Goal: Task Accomplishment & Management: Use online tool/utility

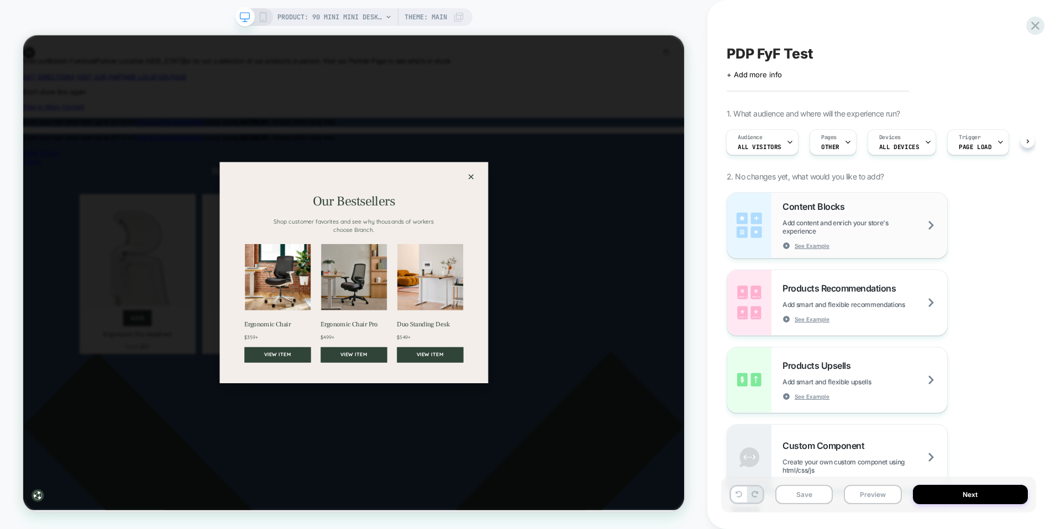
click at [868, 222] on span "Add content and enrich your store's experience" at bounding box center [865, 227] width 165 height 17
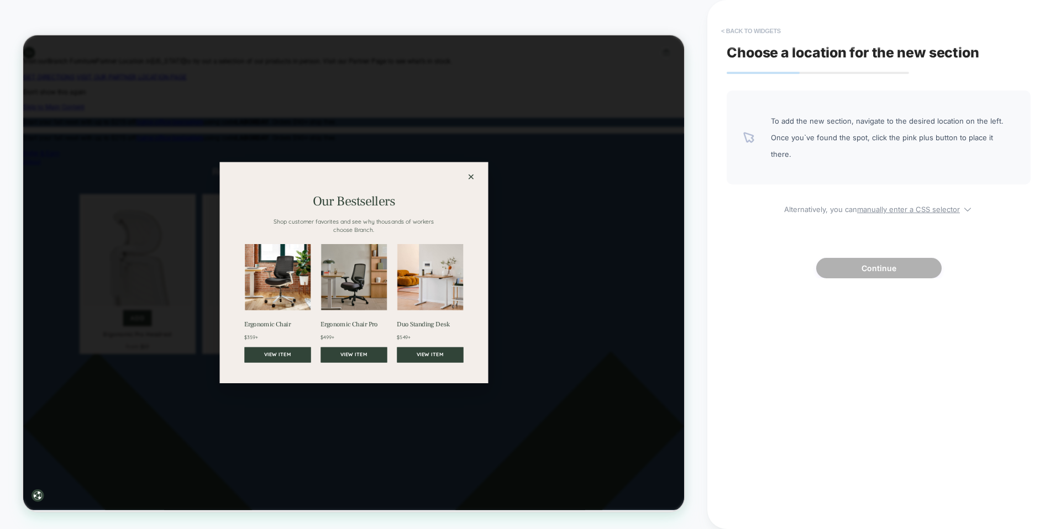
click at [744, 33] on button "< Back to widgets" at bounding box center [751, 31] width 71 height 18
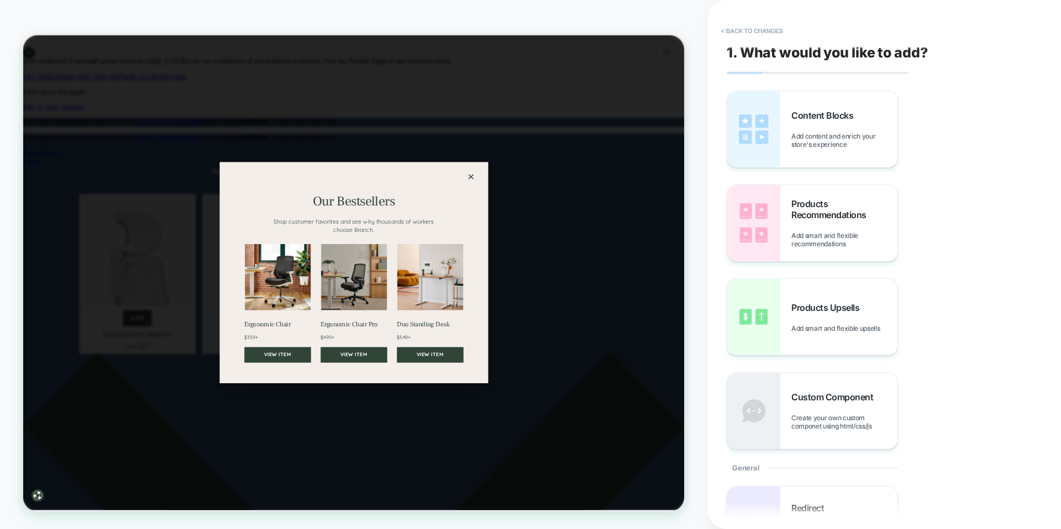
click at [830, 291] on div "× Our Bestsellers Shop customer favorites and see why thousands of workers choo…" at bounding box center [463, 351] width 881 height 633
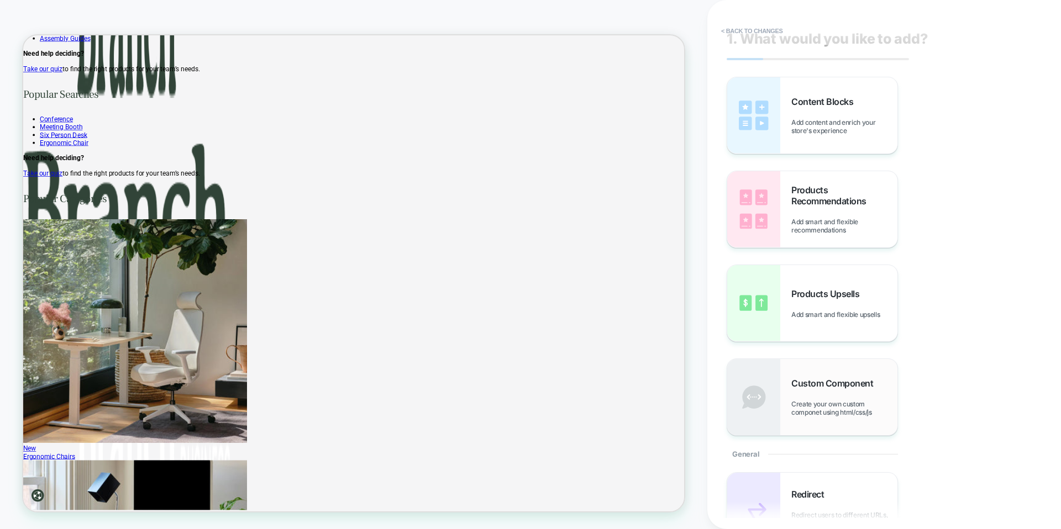
scroll to position [50, 0]
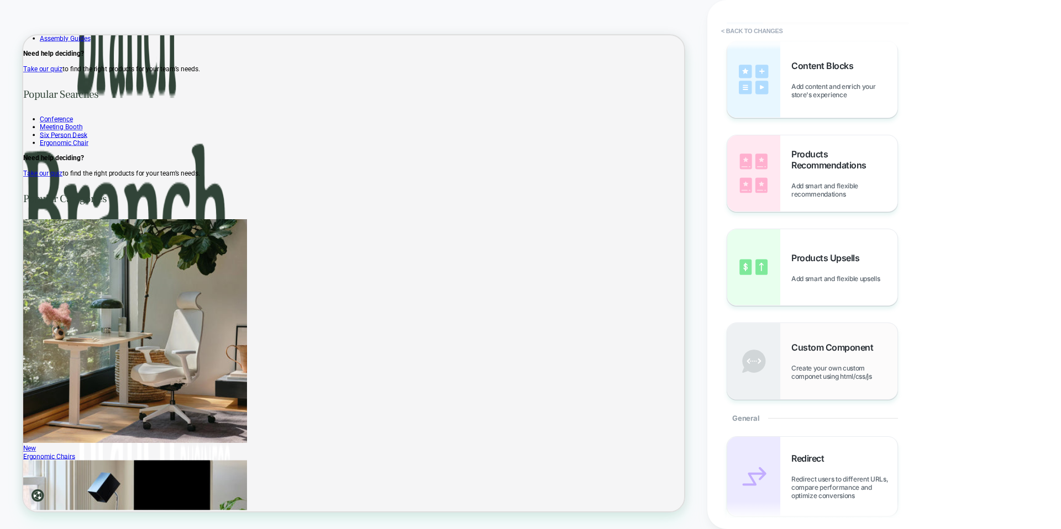
click at [836, 367] on span "Create your own custom componet using html/css/js" at bounding box center [844, 372] width 106 height 17
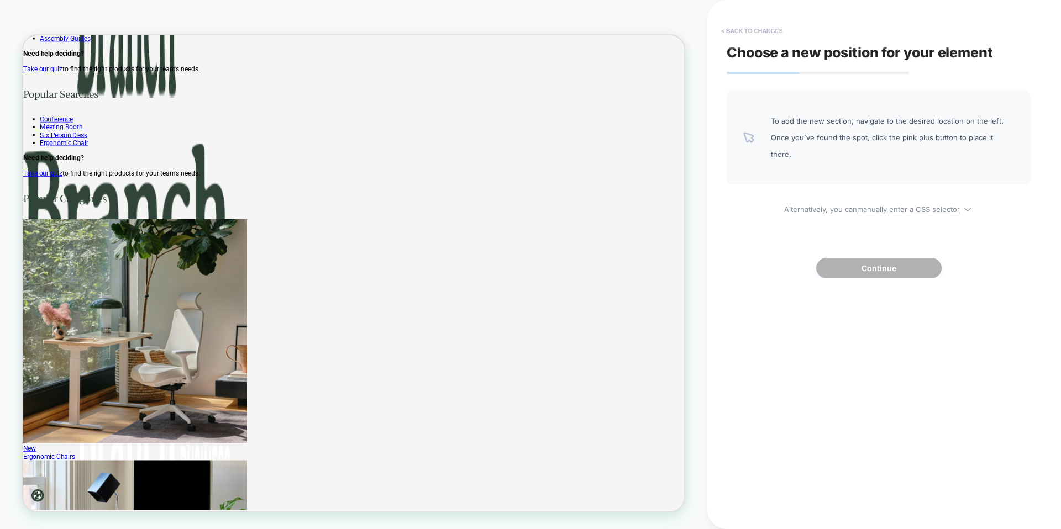
click at [754, 35] on button "< Back to changes" at bounding box center [752, 31] width 73 height 18
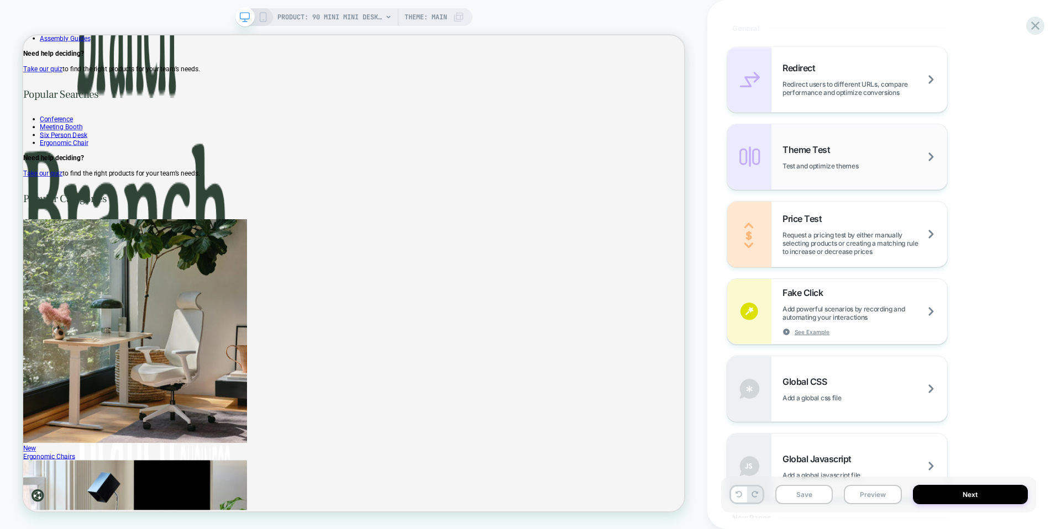
scroll to position [626, 0]
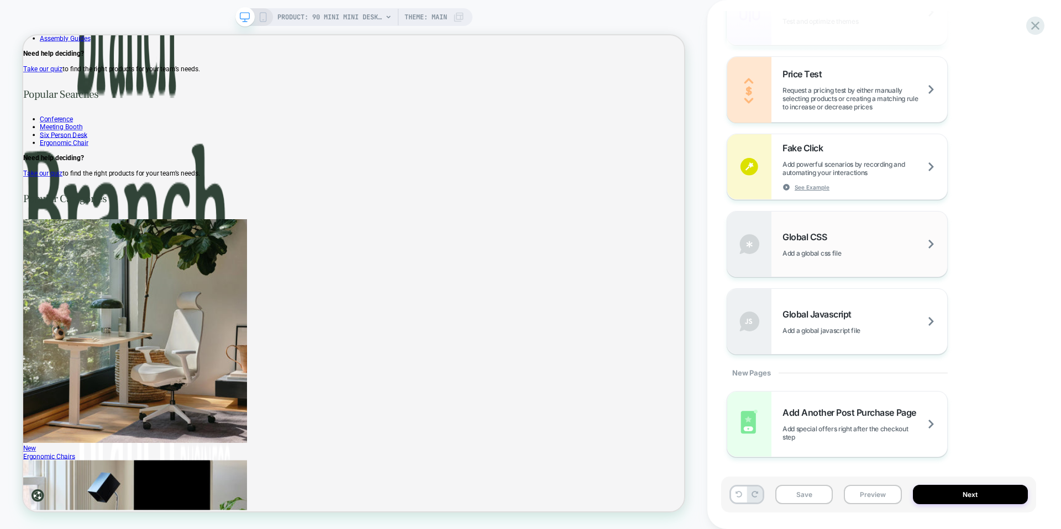
click at [855, 255] on span "Add a global css file" at bounding box center [826, 253] width 86 height 8
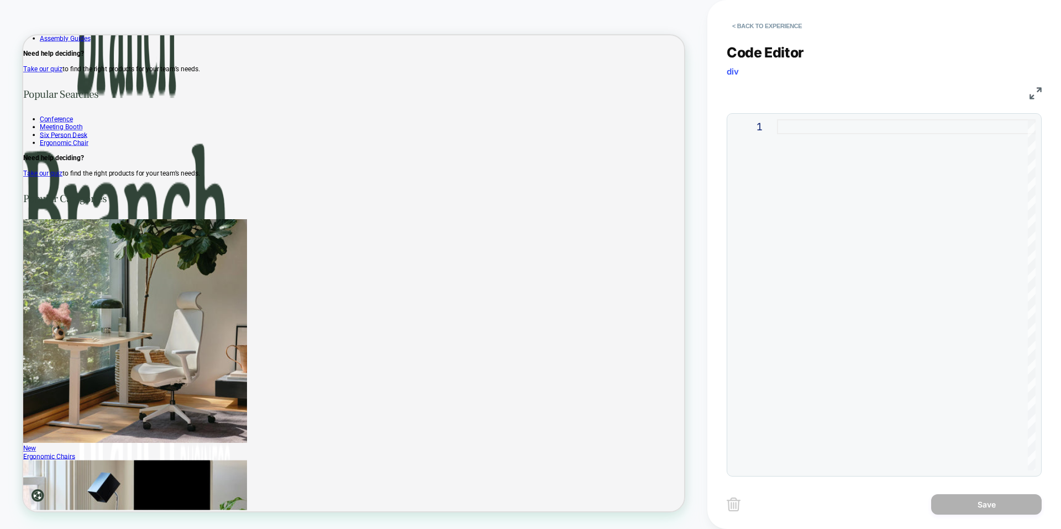
click at [805, 156] on div at bounding box center [906, 294] width 259 height 351
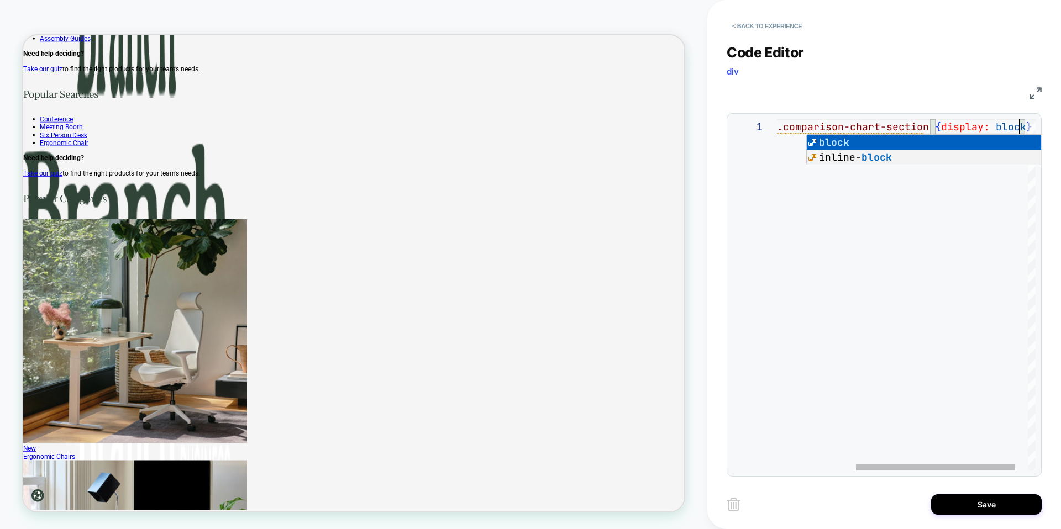
scroll to position [0, 376]
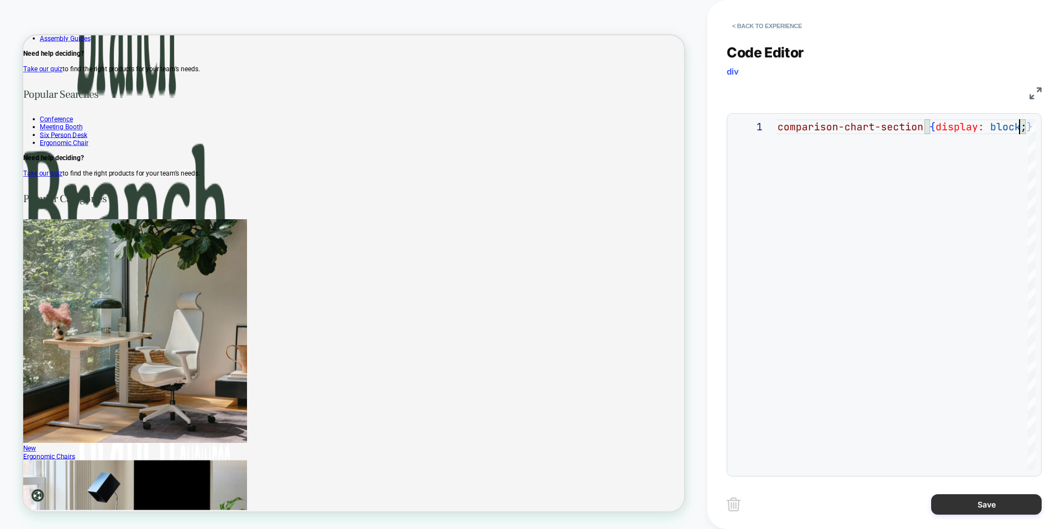
type textarea "**********"
click at [960, 502] on button "Save" at bounding box center [986, 505] width 111 height 20
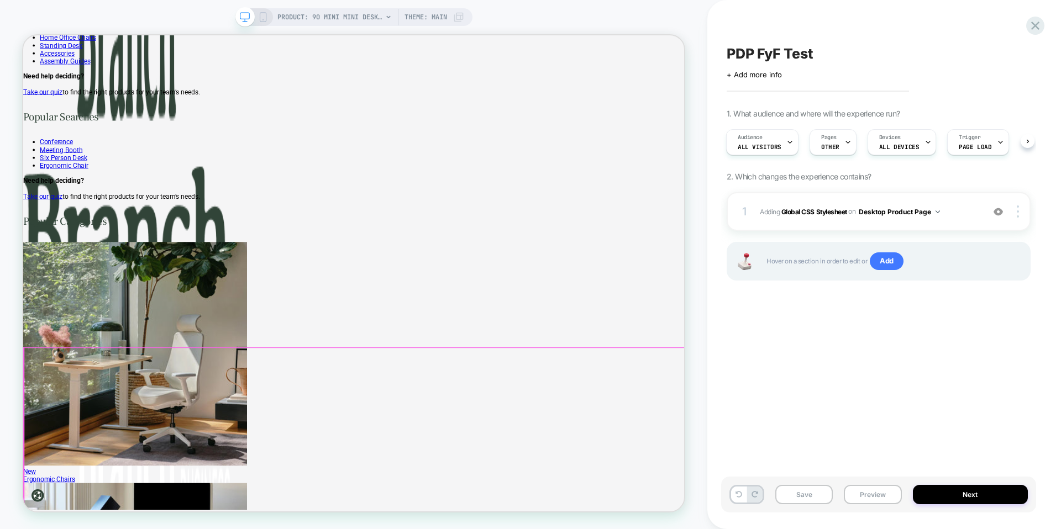
scroll to position [2267, 0]
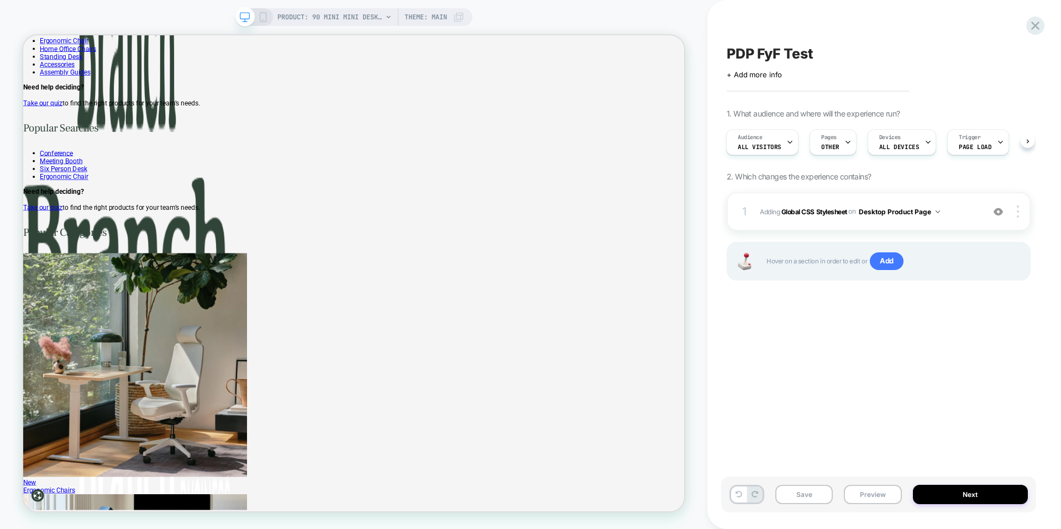
click at [389, 12] on div "PRODUCT: 90 Mini Mini Desk Lamp Theme: MAIN" at bounding box center [370, 17] width 187 height 18
click at [377, 19] on span "PRODUCT: 90 Mini Mini Desk Lamp" at bounding box center [329, 17] width 105 height 18
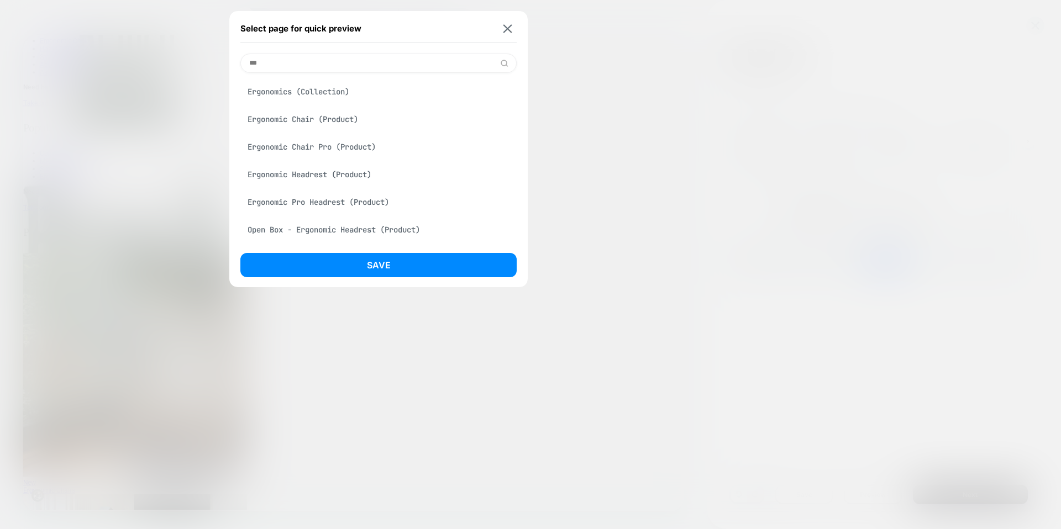
type input "***"
click at [284, 120] on div "Ergonomic Chair (Product)" at bounding box center [378, 119] width 276 height 21
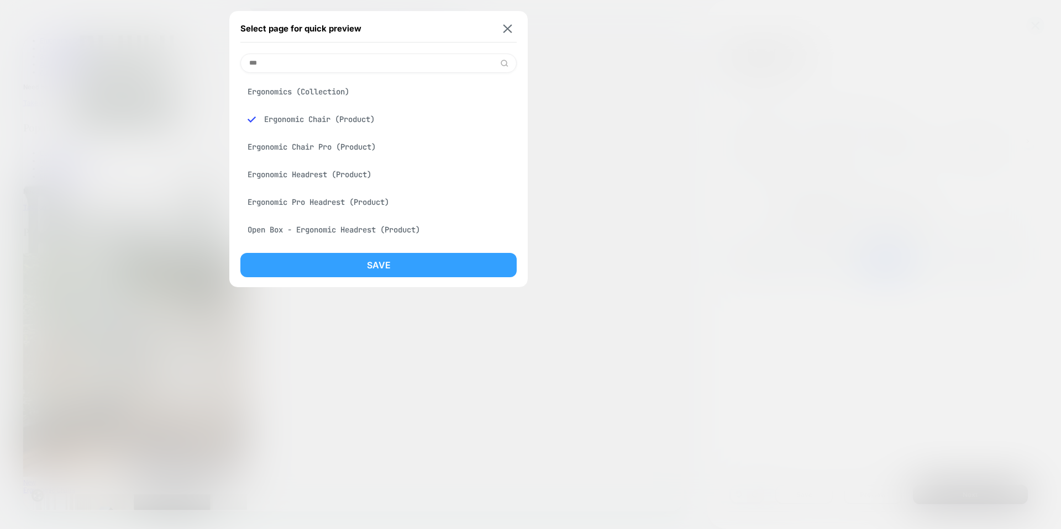
click at [403, 264] on button "Save" at bounding box center [378, 265] width 276 height 24
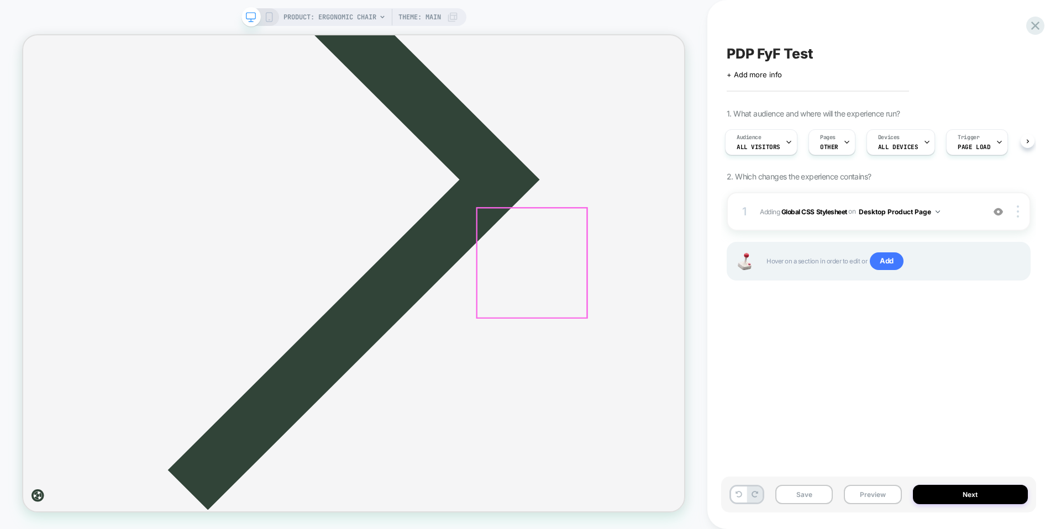
scroll to position [3989, 0]
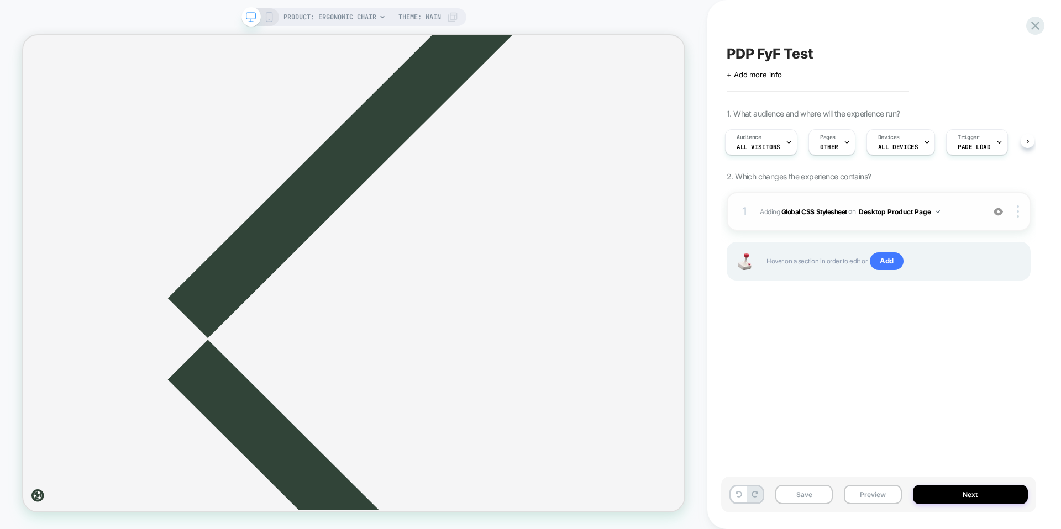
click at [940, 211] on img at bounding box center [938, 212] width 4 height 3
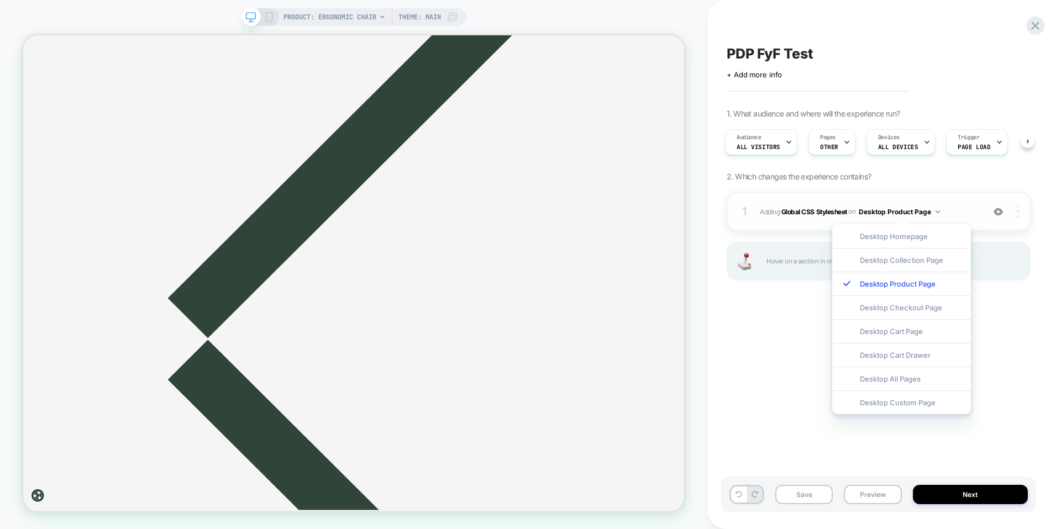
click at [1020, 212] on div at bounding box center [1019, 212] width 21 height 12
click at [855, 216] on span "on" at bounding box center [851, 212] width 7 height 12
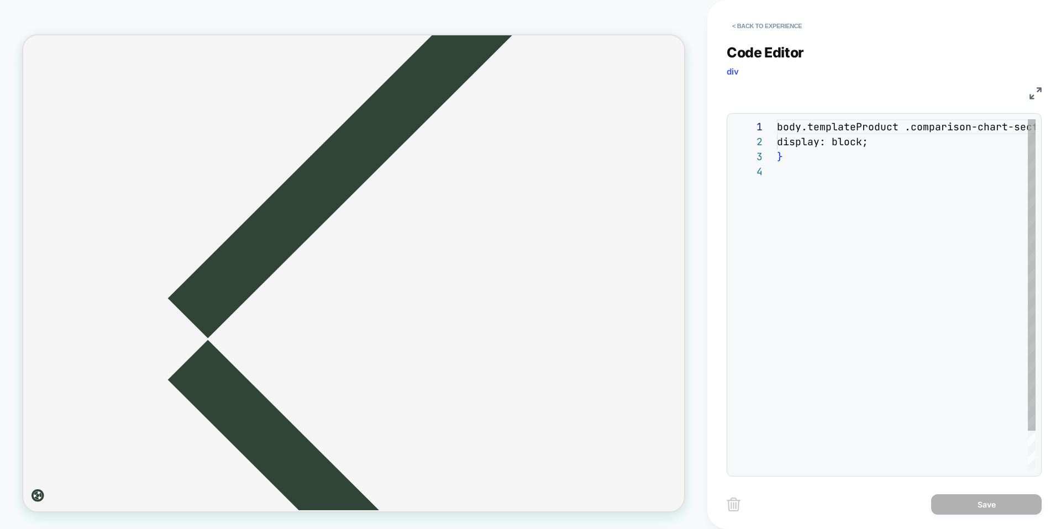
scroll to position [45, 0]
click at [749, 25] on button "< Back to experience" at bounding box center [767, 26] width 81 height 18
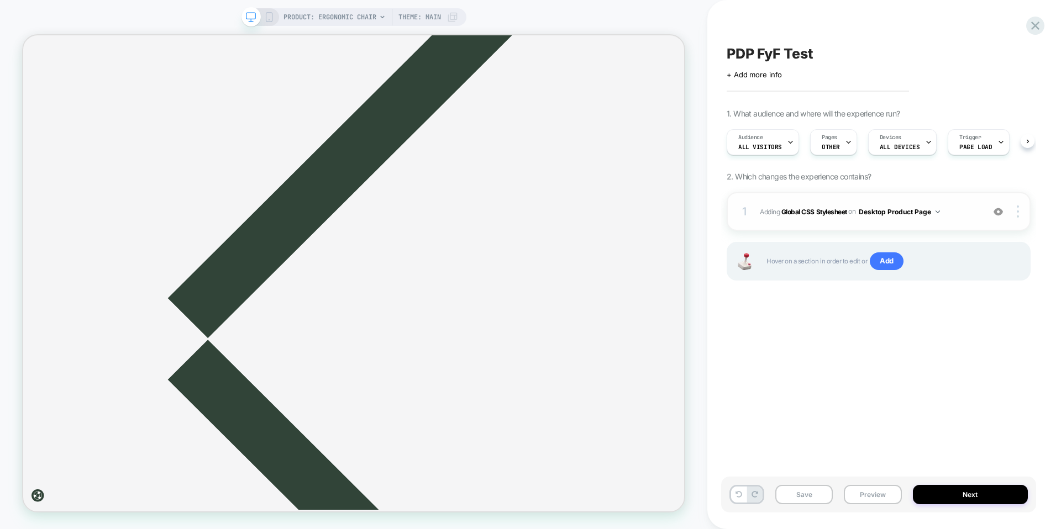
scroll to position [0, 1]
click at [927, 213] on button "Desktop Product Page" at bounding box center [899, 212] width 81 height 14
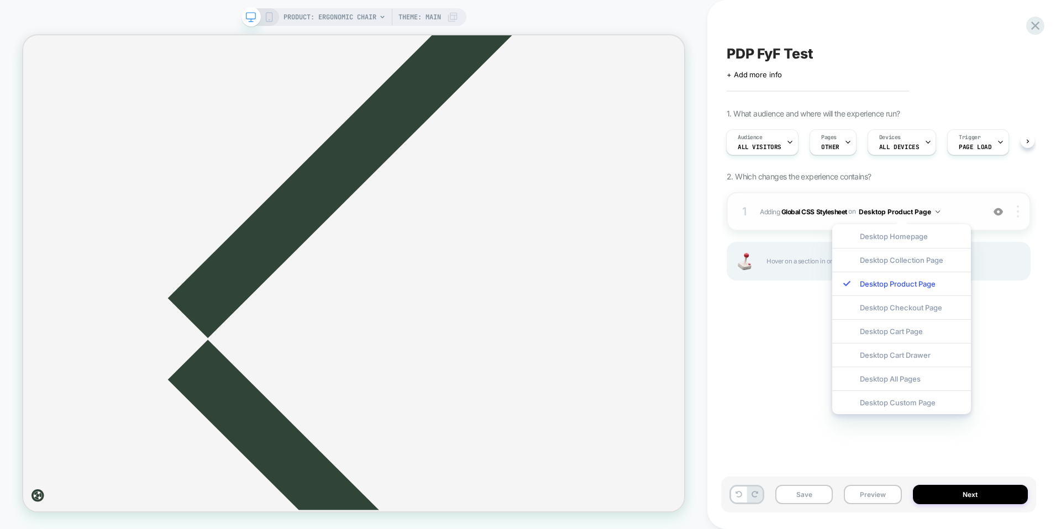
click at [1017, 211] on img at bounding box center [1018, 212] width 2 height 12
click at [928, 212] on button "Desktop Product Page" at bounding box center [899, 212] width 81 height 14
click at [1020, 212] on div at bounding box center [1019, 212] width 21 height 12
click at [858, 212] on div "on Desktop Product Page" at bounding box center [894, 212] width 92 height 14
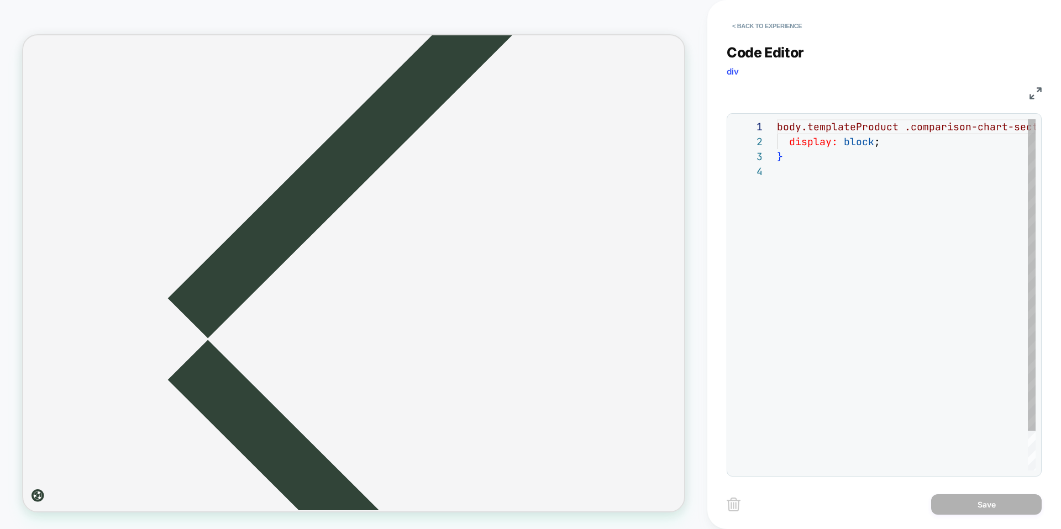
scroll to position [45, 0]
click at [768, 29] on button "< Back to experience" at bounding box center [767, 26] width 81 height 18
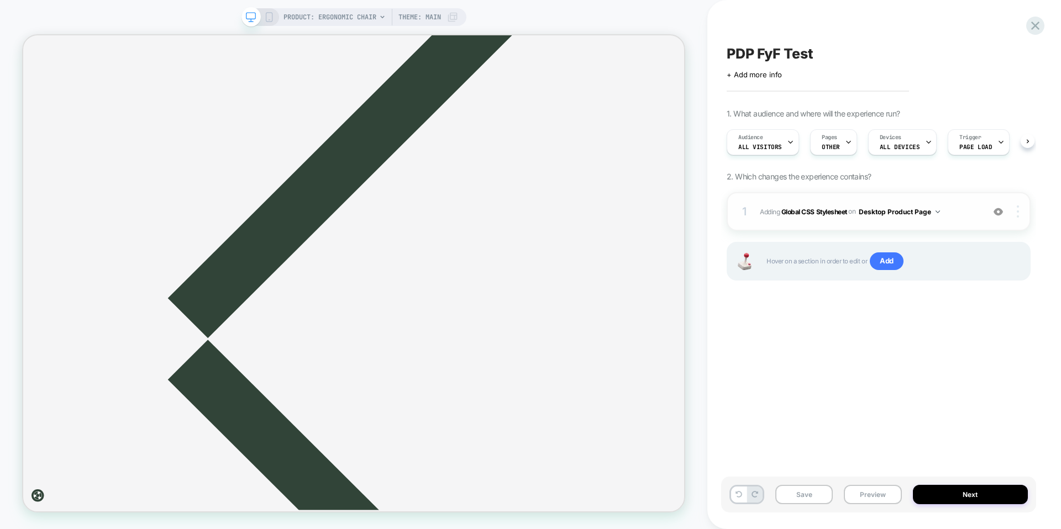
scroll to position [0, 1]
click at [1019, 214] on img at bounding box center [1018, 212] width 2 height 12
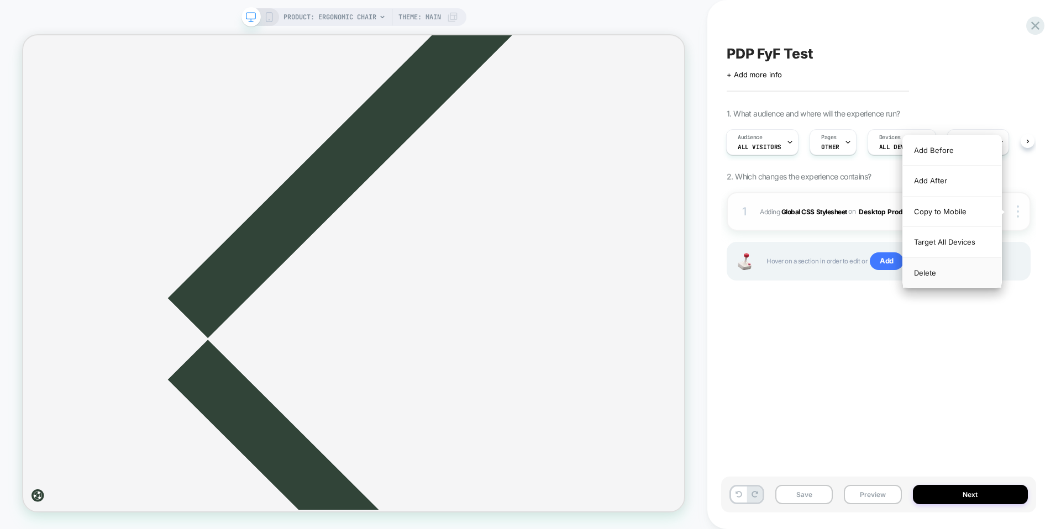
click at [936, 277] on div "Delete" at bounding box center [952, 273] width 98 height 30
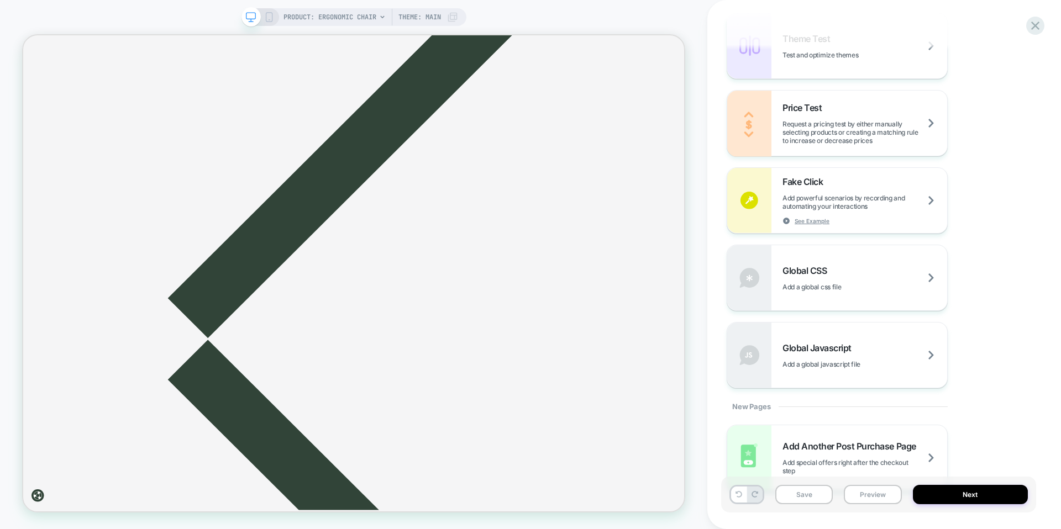
scroll to position [626, 0]
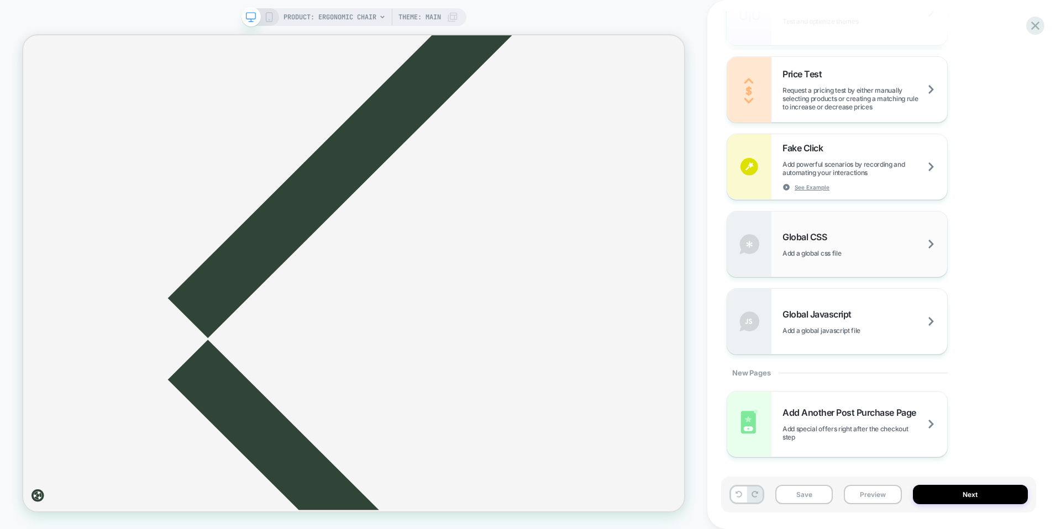
click at [857, 244] on div "Global CSS Add a global css file" at bounding box center [865, 245] width 165 height 26
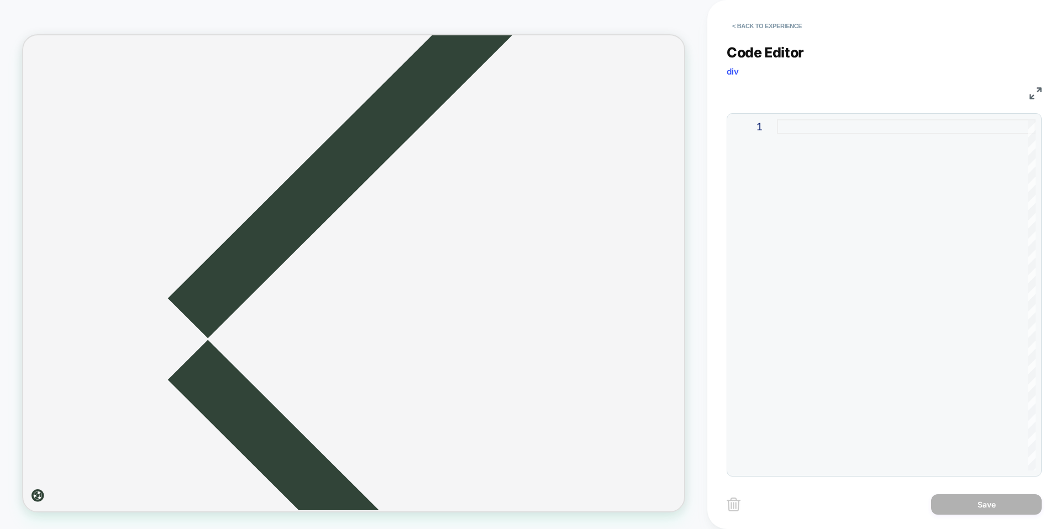
click at [852, 219] on div at bounding box center [906, 294] width 259 height 351
type textarea "**********"
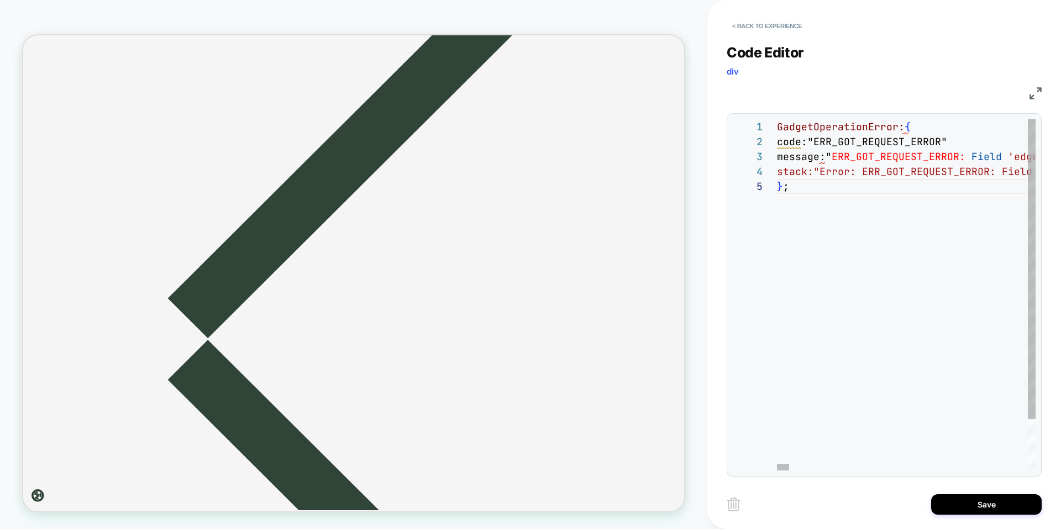
scroll to position [0, 0]
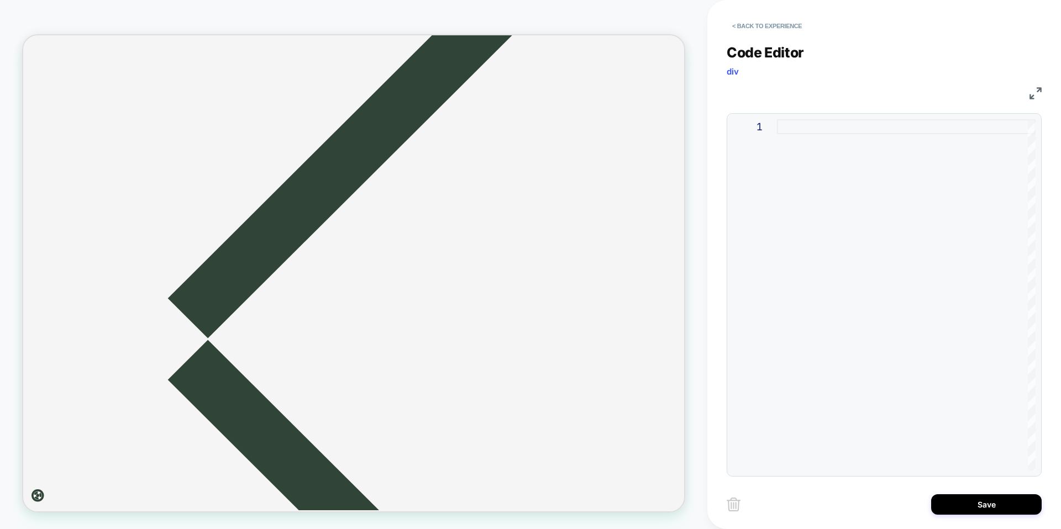
click at [985, 238] on div at bounding box center [906, 294] width 259 height 351
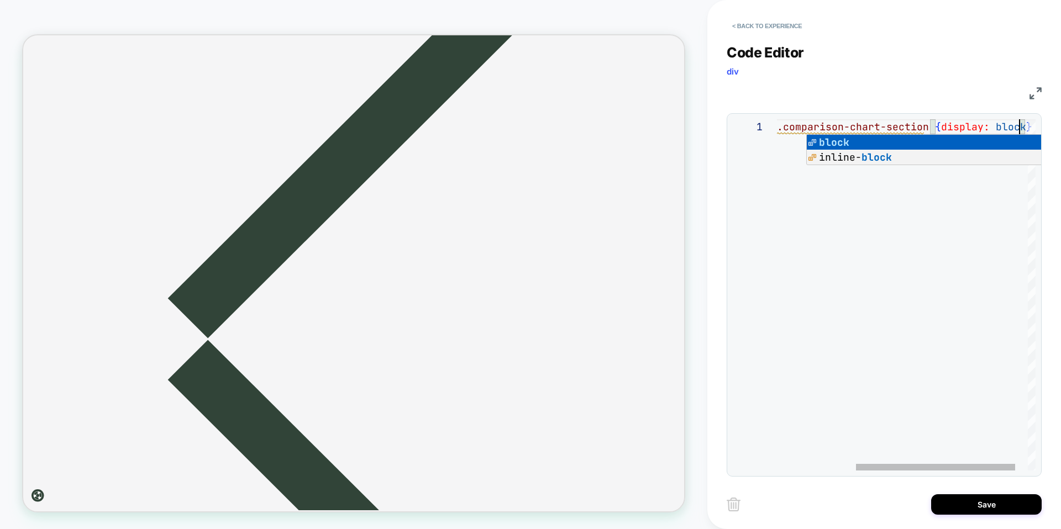
scroll to position [0, 376]
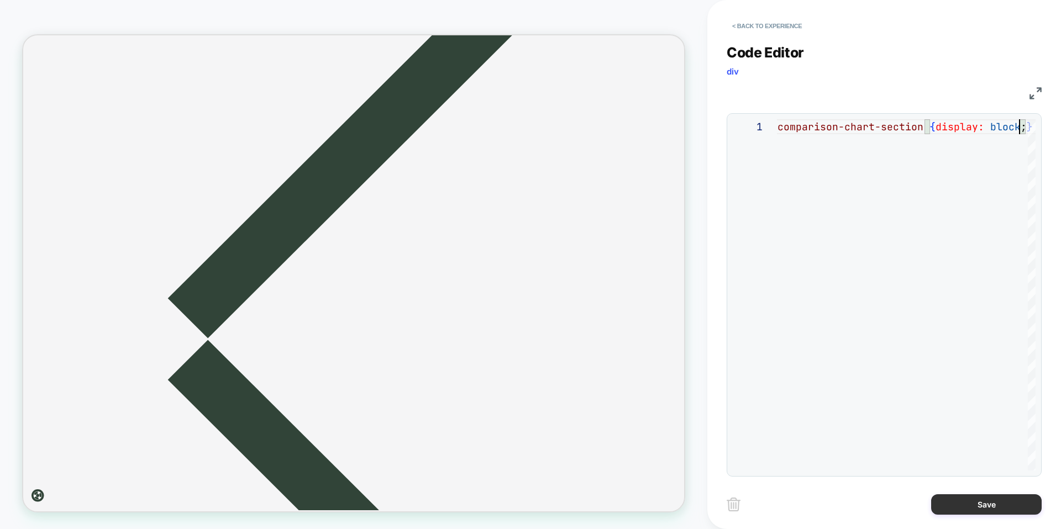
type textarea "**********"
click at [1007, 505] on button "Save" at bounding box center [986, 505] width 111 height 20
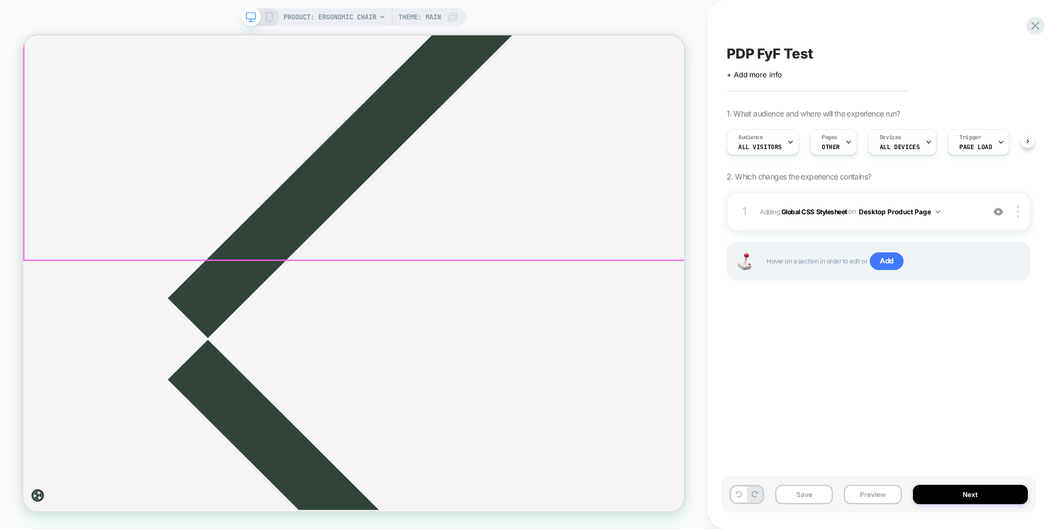
scroll to position [0, 1]
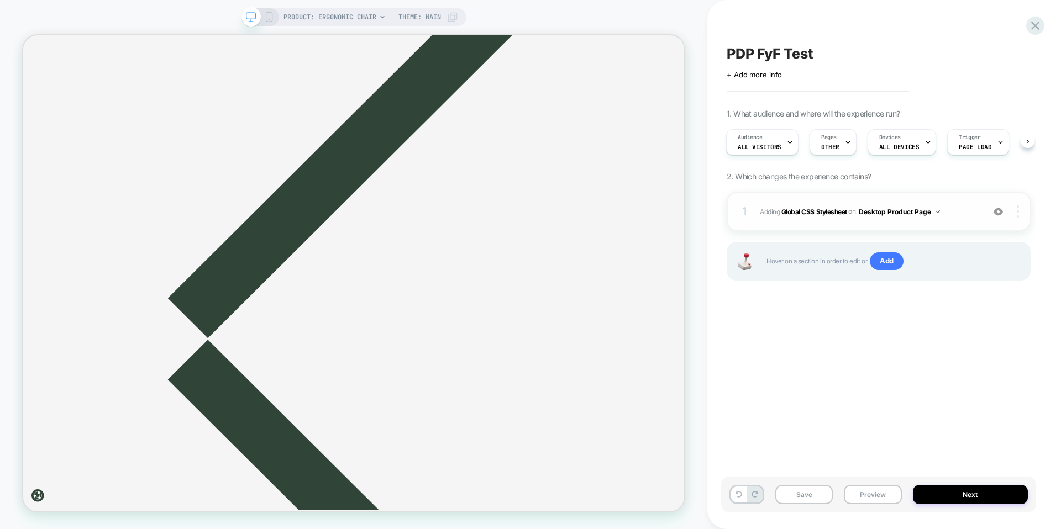
click at [1022, 212] on div at bounding box center [1019, 212] width 21 height 12
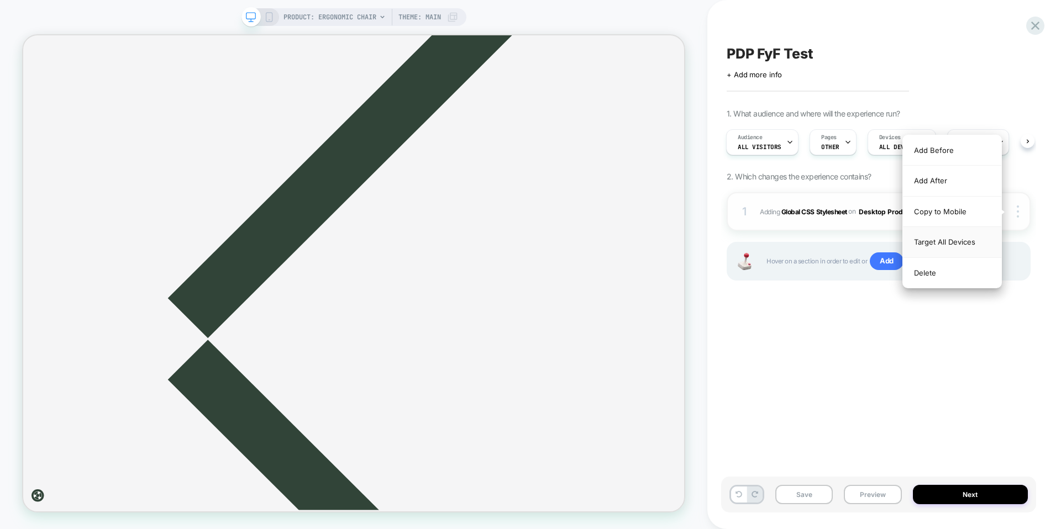
click at [957, 248] on div "Target All Devices" at bounding box center [952, 242] width 98 height 30
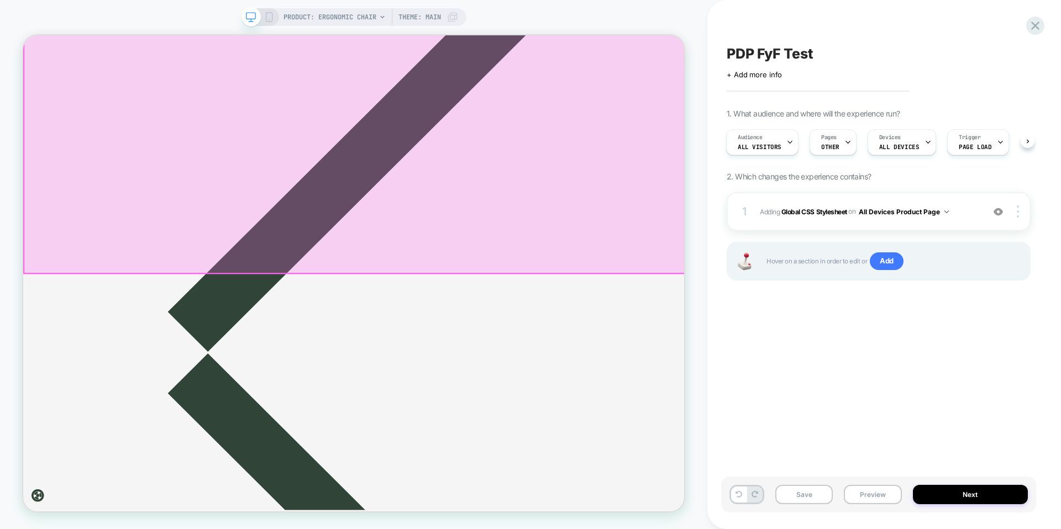
scroll to position [3976, 0]
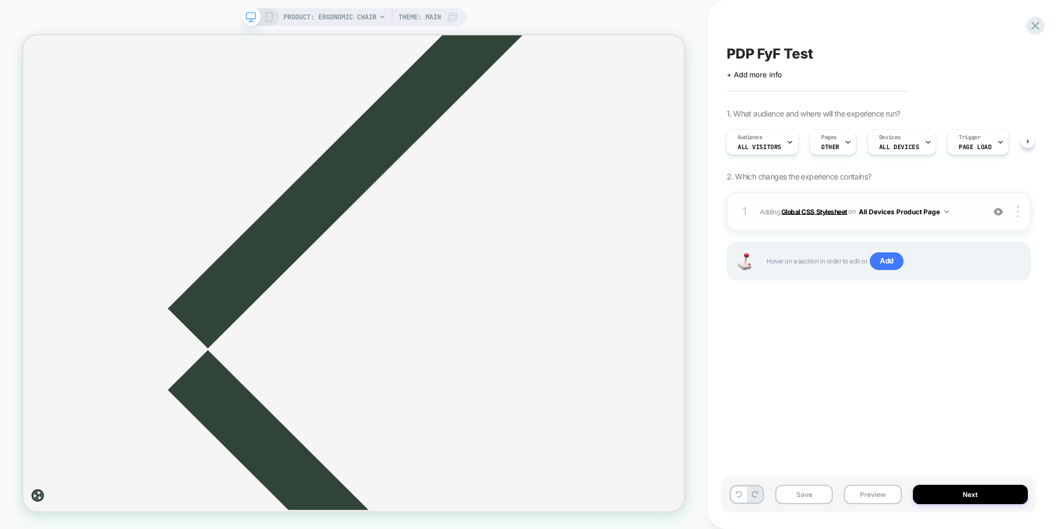
click at [822, 212] on b "Global CSS Stylesheet" at bounding box center [814, 211] width 66 height 8
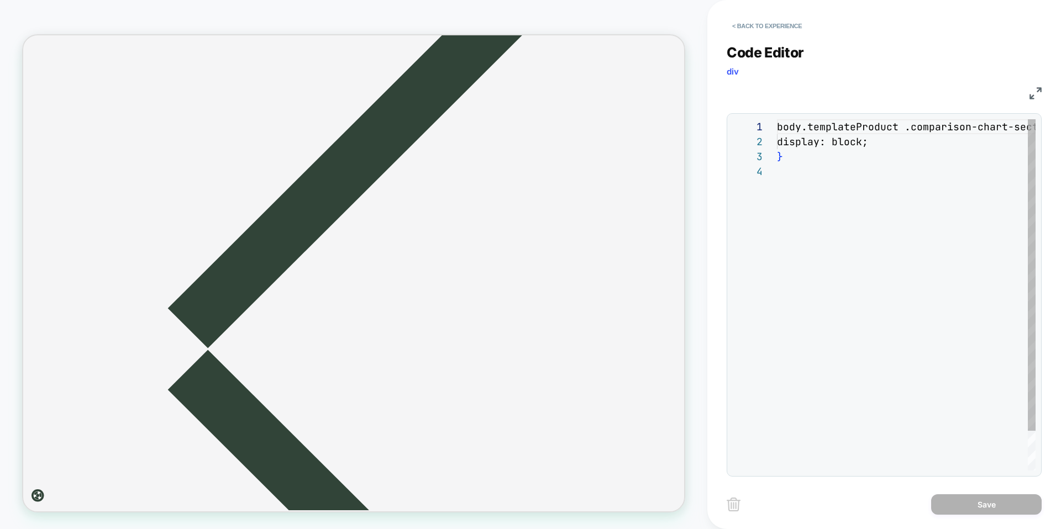
scroll to position [45, 0]
click at [873, 141] on div "body.templateProduct .comparison-chart-section { display: block; }" at bounding box center [936, 317] width 318 height 396
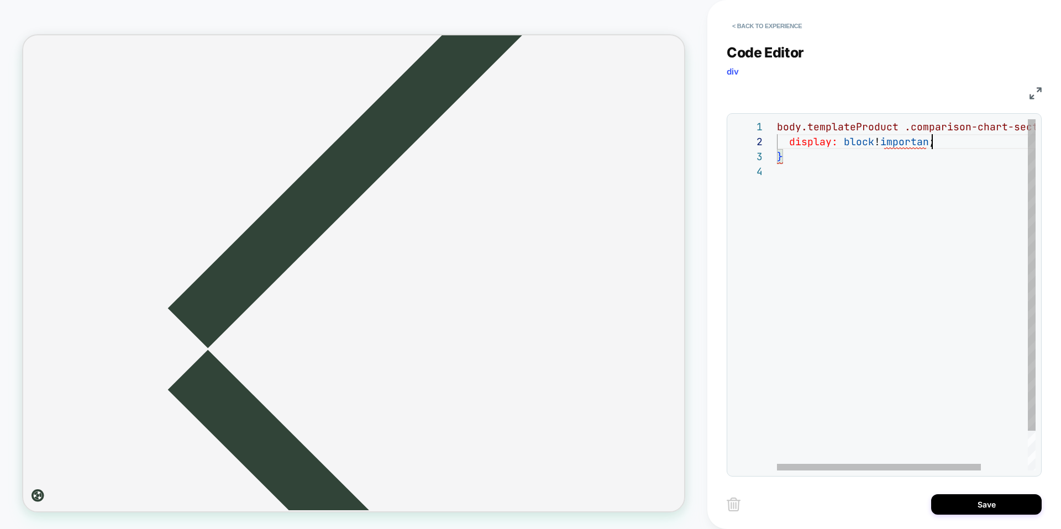
scroll to position [15, 161]
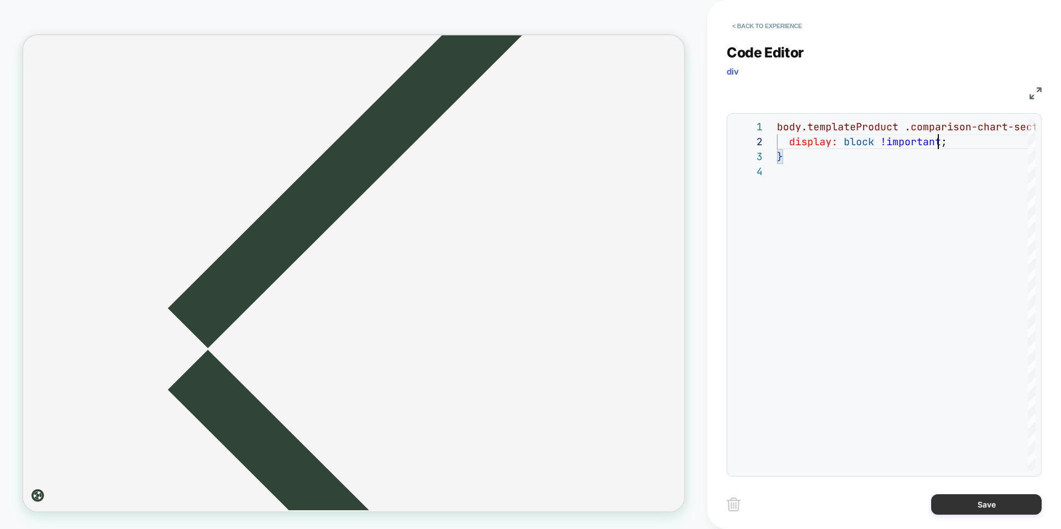
type textarea "**********"
click at [994, 505] on button "Save" at bounding box center [986, 505] width 111 height 20
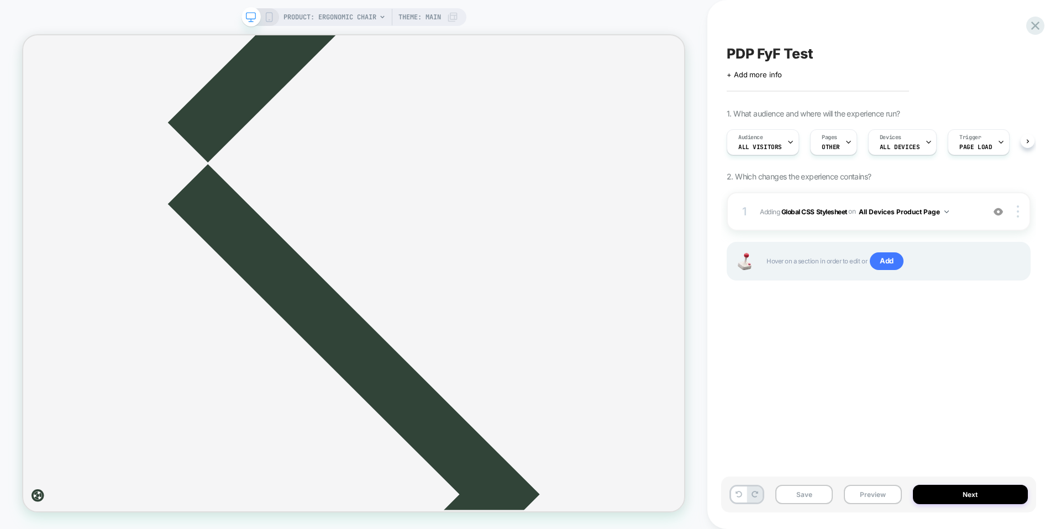
scroll to position [0, 1]
click at [789, 494] on button "Save" at bounding box center [803, 494] width 57 height 19
click at [855, 492] on button "Preview" at bounding box center [872, 494] width 57 height 19
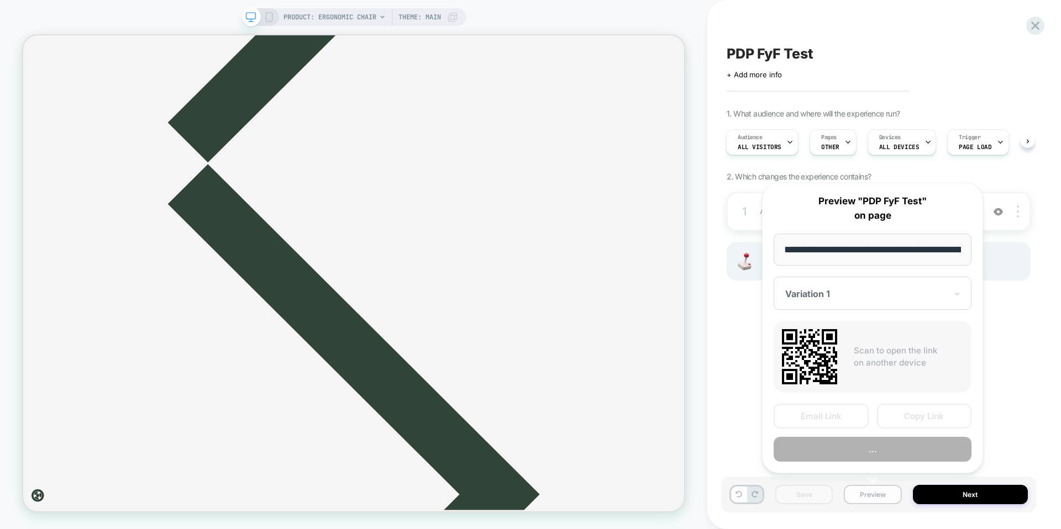
scroll to position [0, 172]
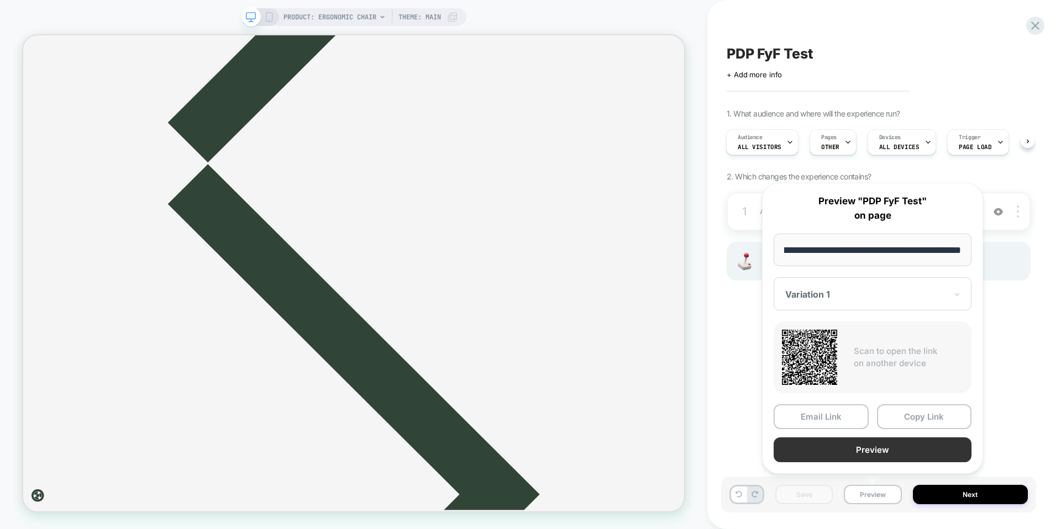
click at [871, 456] on button "Preview" at bounding box center [873, 450] width 198 height 25
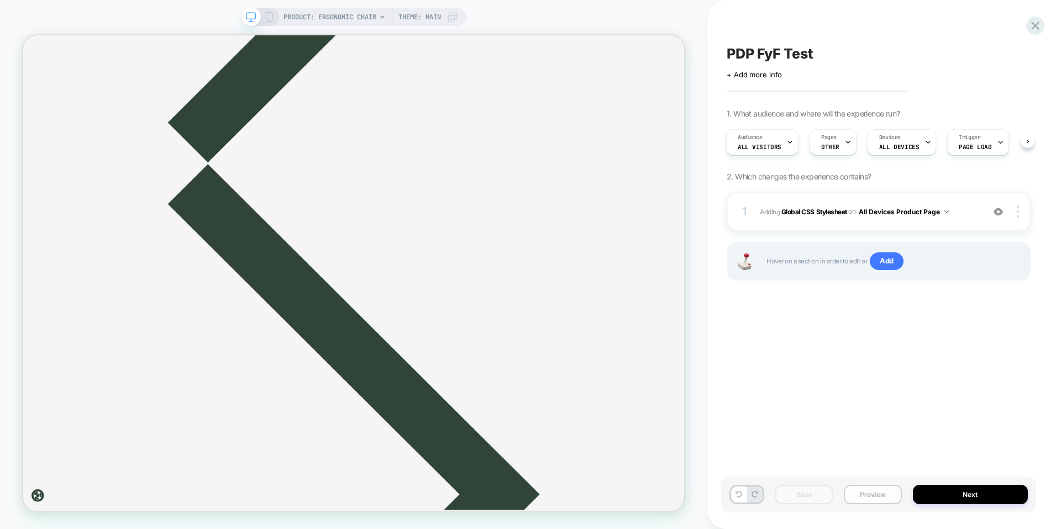
click at [878, 494] on button "Preview" at bounding box center [872, 494] width 57 height 19
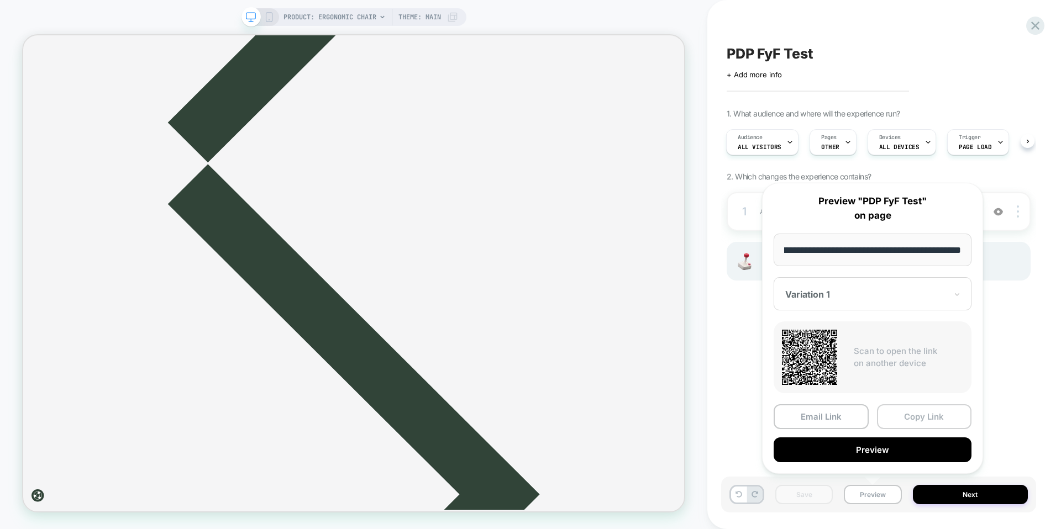
click at [911, 421] on button "Copy Link" at bounding box center [924, 417] width 95 height 25
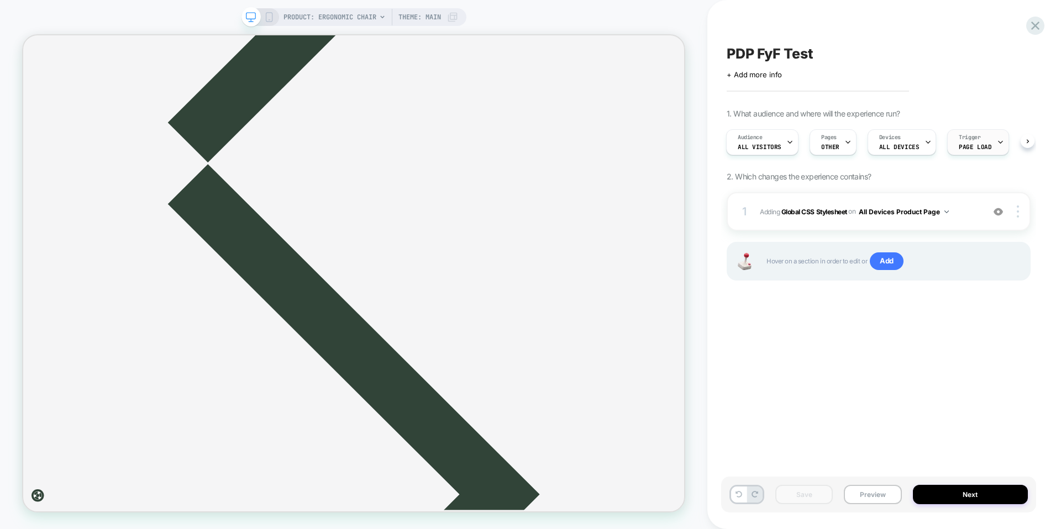
click at [970, 144] on span "Page Load" at bounding box center [975, 147] width 33 height 8
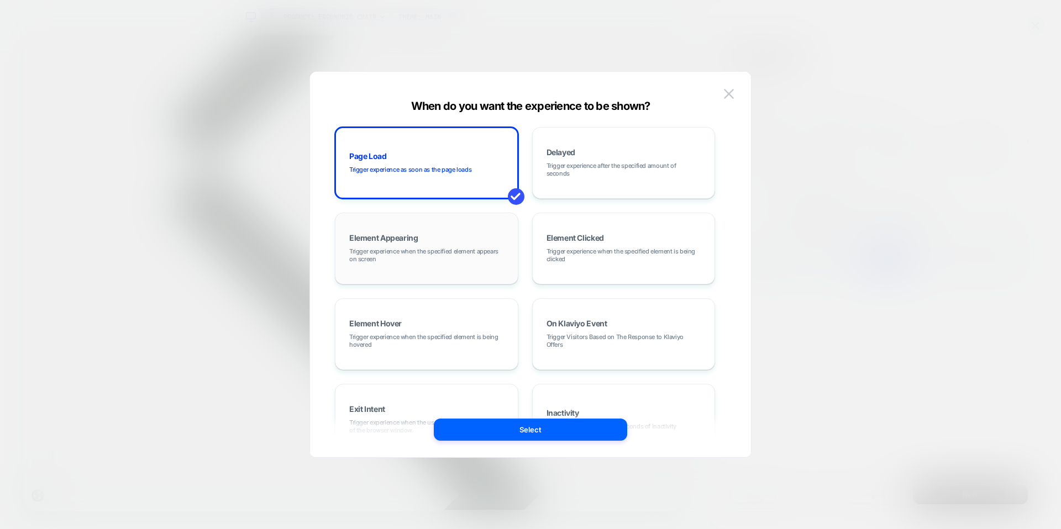
click at [465, 239] on div "Element Appearing Trigger experience when the specified element appears on scre…" at bounding box center [426, 249] width 171 height 60
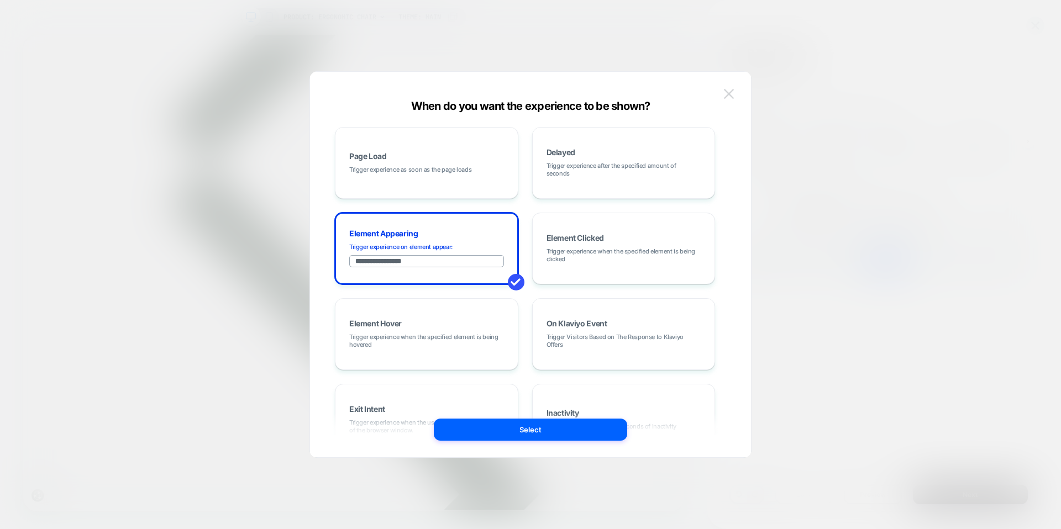
click at [732, 94] on img at bounding box center [729, 93] width 10 height 9
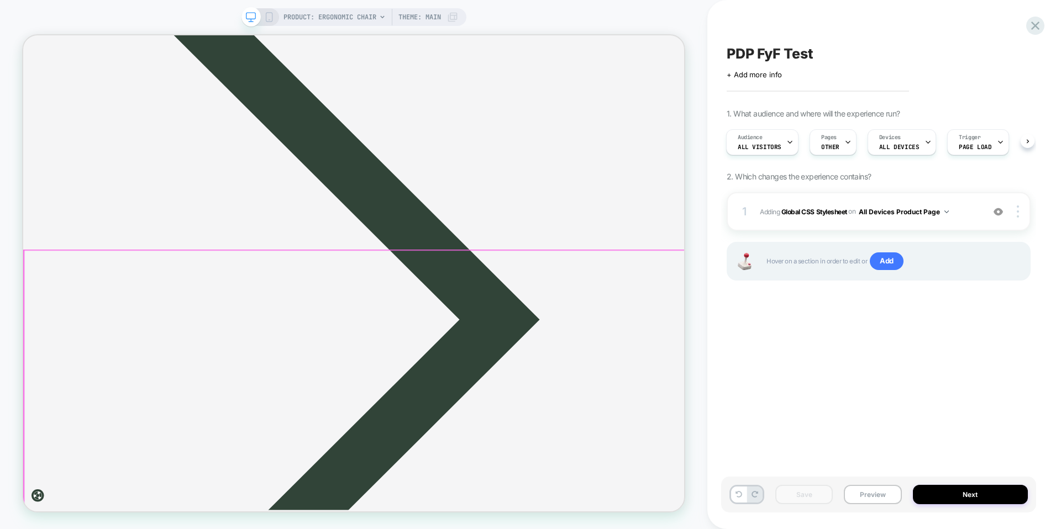
scroll to position [4458, 0]
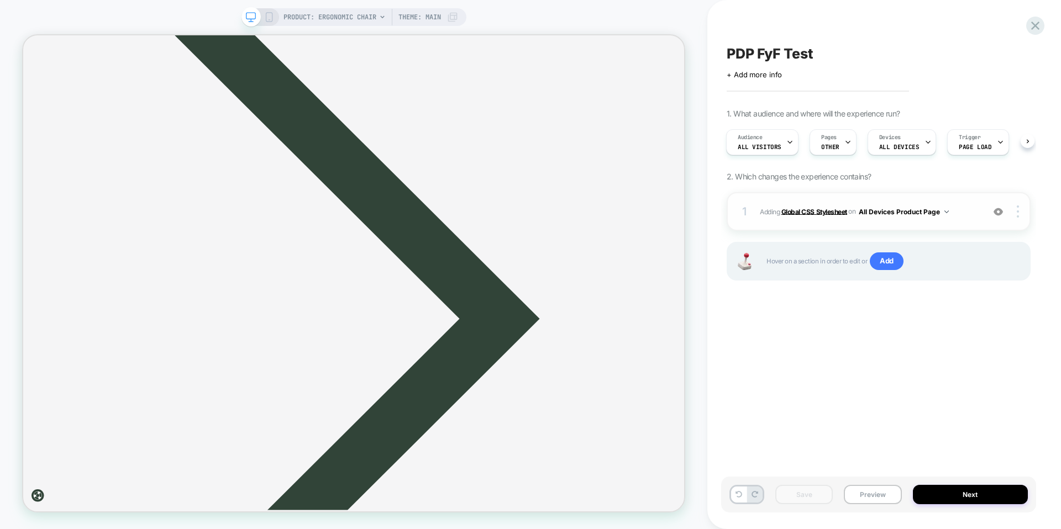
click at [817, 211] on b "Global CSS Stylesheet" at bounding box center [814, 211] width 66 height 8
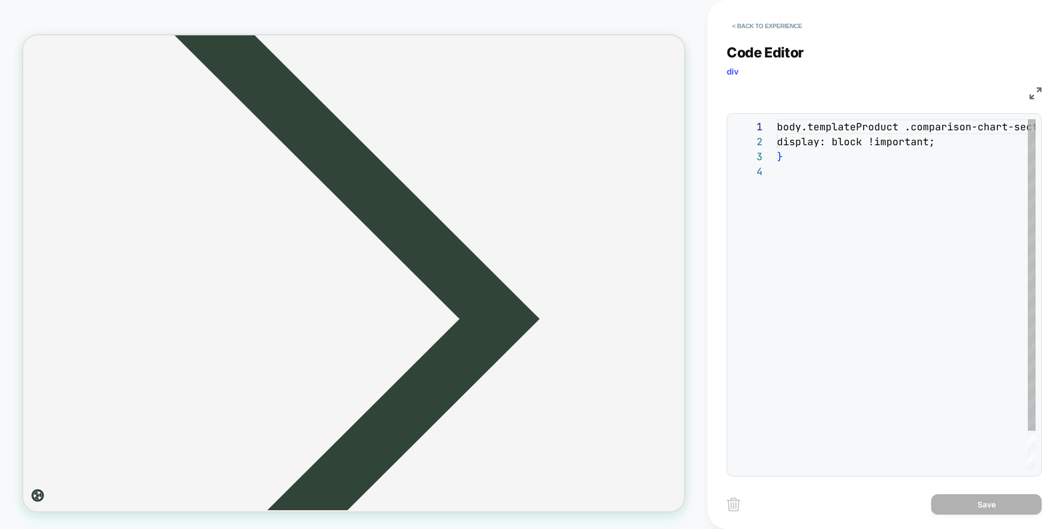
scroll to position [45, 0]
click at [861, 197] on div "body.templateProduct .comparison-chart-section { display: block !important; }" at bounding box center [936, 317] width 318 height 396
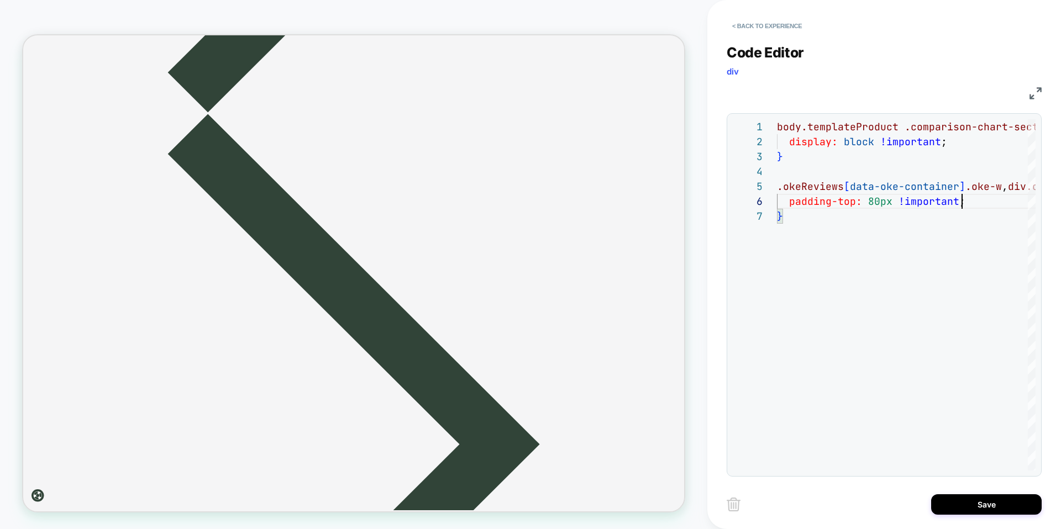
scroll to position [4298, 0]
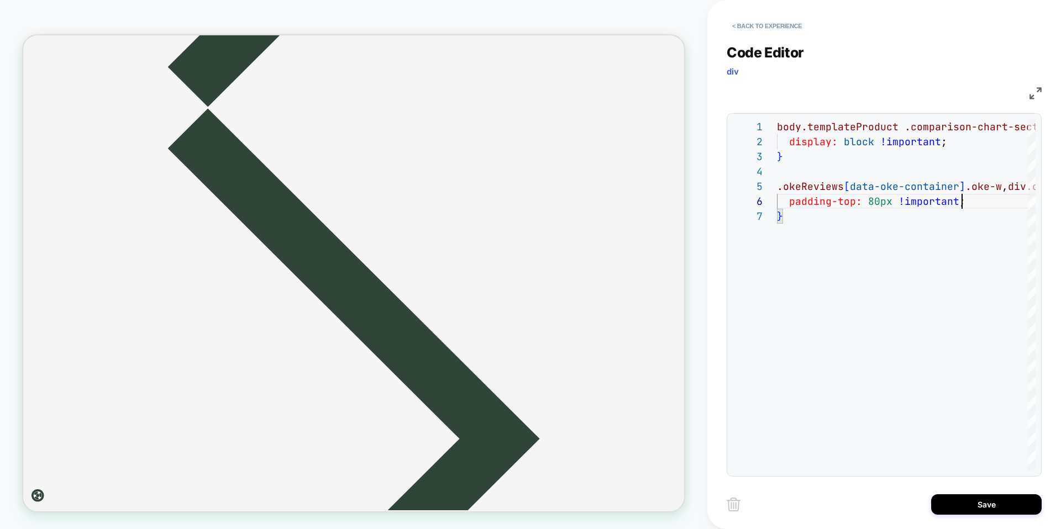
type textarea "**********"
click at [773, 23] on button "< Back to experience" at bounding box center [767, 26] width 81 height 18
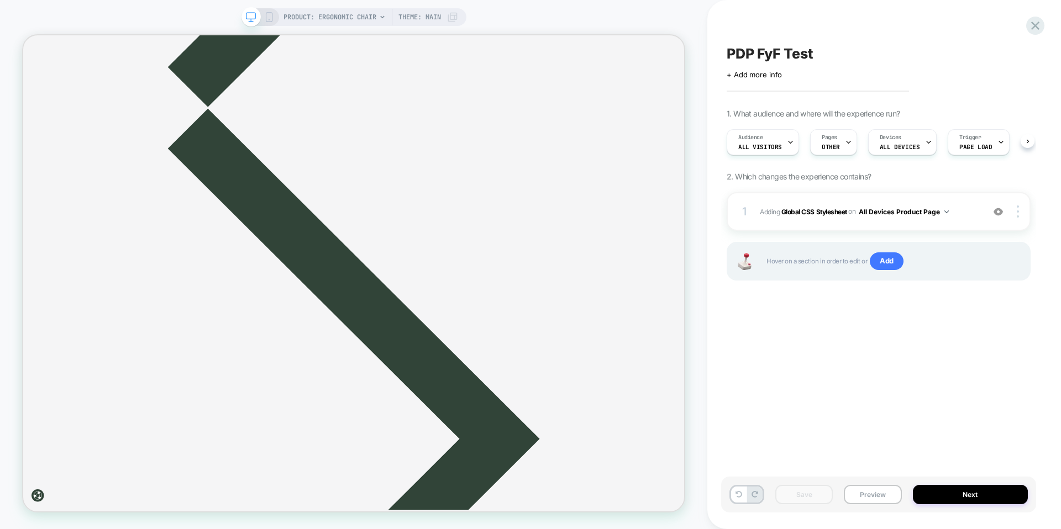
scroll to position [0, 1]
click at [959, 141] on span "Trigger" at bounding box center [970, 138] width 22 height 8
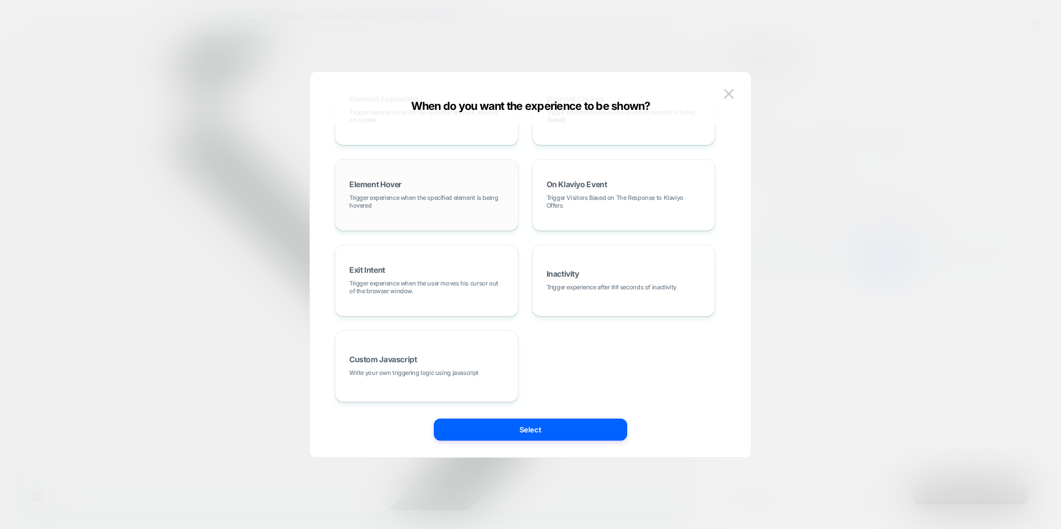
scroll to position [35, 0]
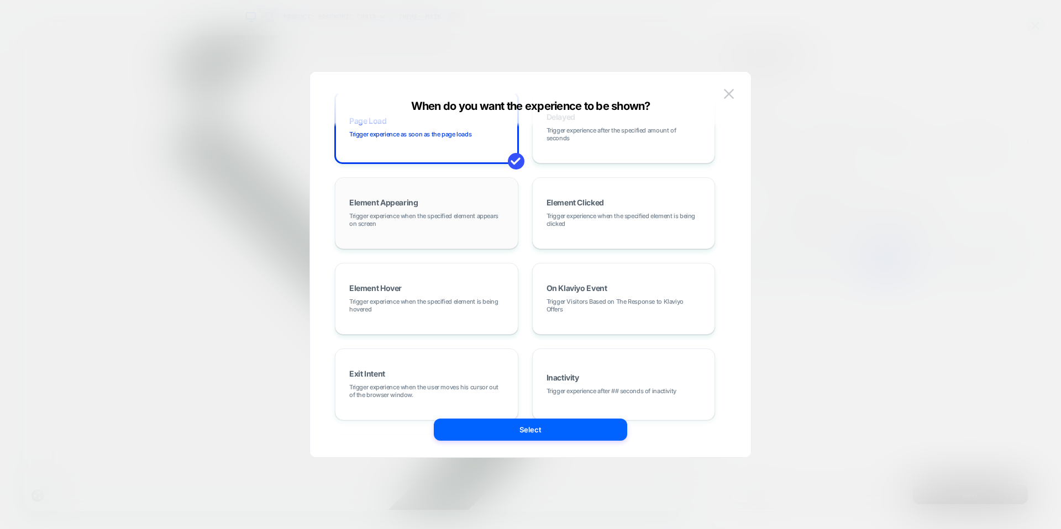
click at [460, 216] on span "Trigger experience when the specified element appears on screen" at bounding box center [426, 219] width 155 height 15
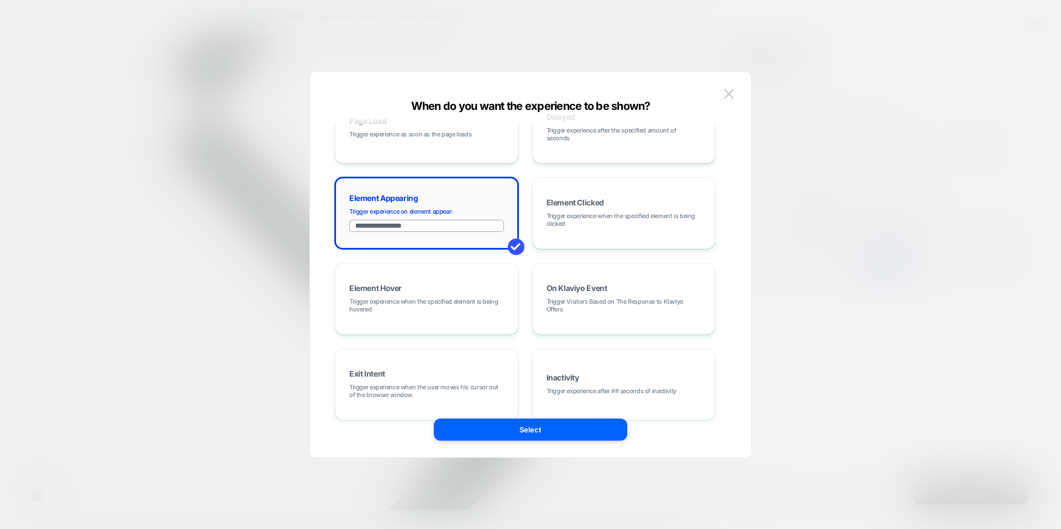
click at [471, 229] on input "**********" at bounding box center [426, 226] width 155 height 12
paste input "**********"
type input "**********"
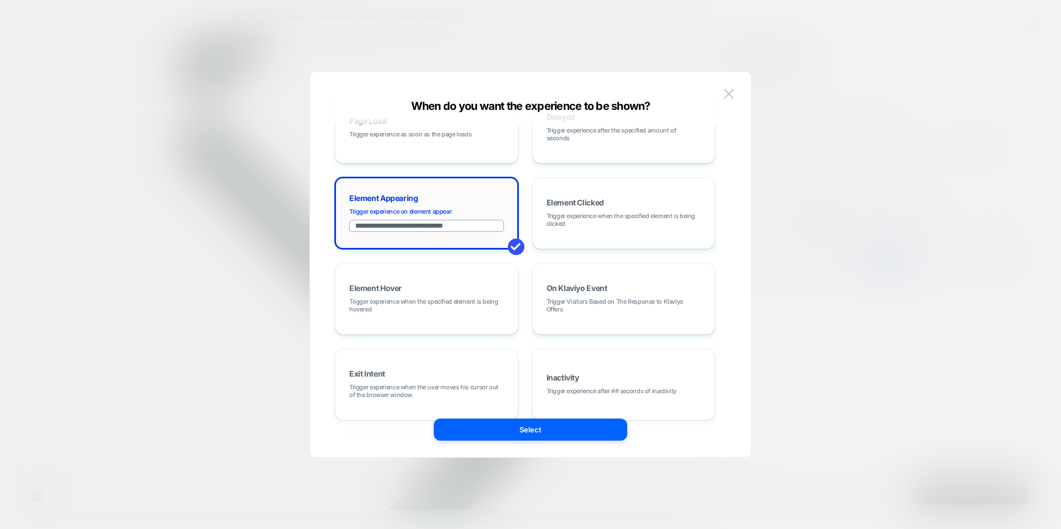
click at [513, 244] on span at bounding box center [516, 247] width 17 height 17
click at [537, 445] on div "**********" at bounding box center [531, 270] width 408 height 375
click at [547, 430] on button "Select" at bounding box center [530, 430] width 193 height 22
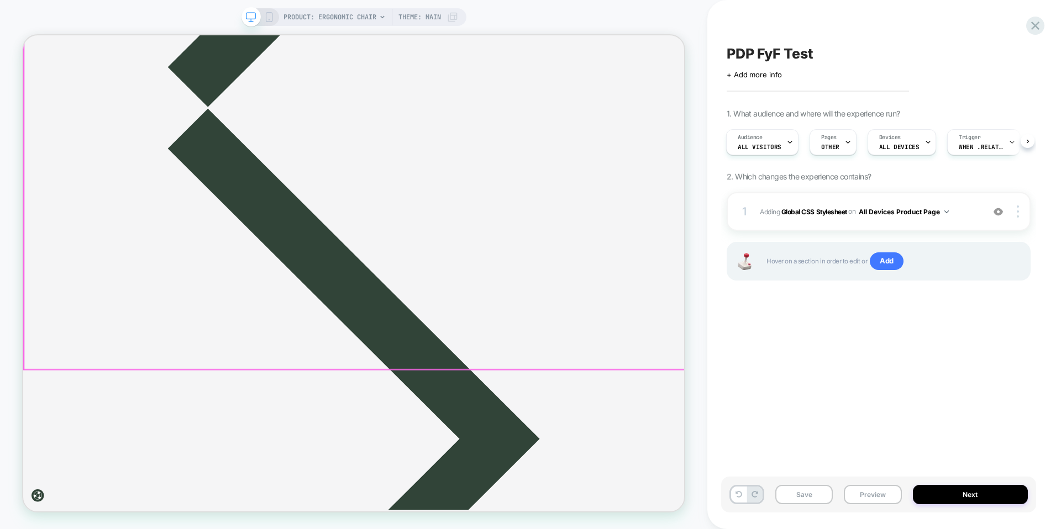
scroll to position [4122, 0]
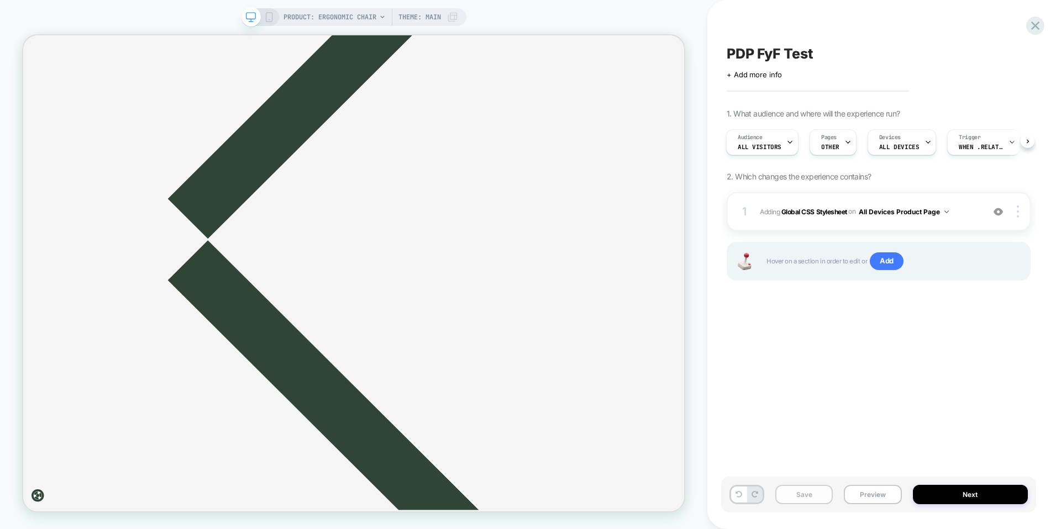
click at [811, 491] on button "Save" at bounding box center [803, 494] width 57 height 19
click at [874, 500] on button "Preview" at bounding box center [872, 494] width 57 height 19
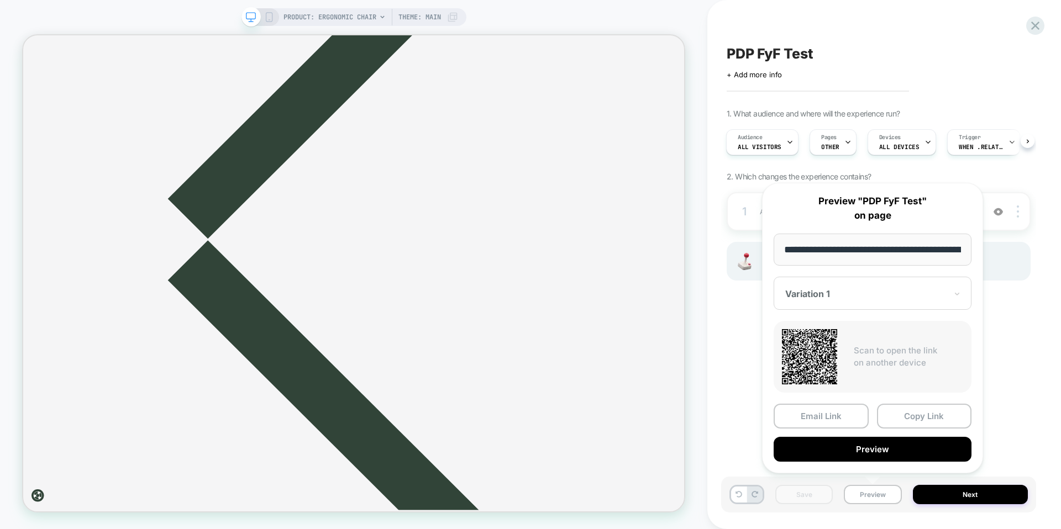
scroll to position [0, 172]
click at [878, 450] on button "Preview" at bounding box center [873, 450] width 198 height 25
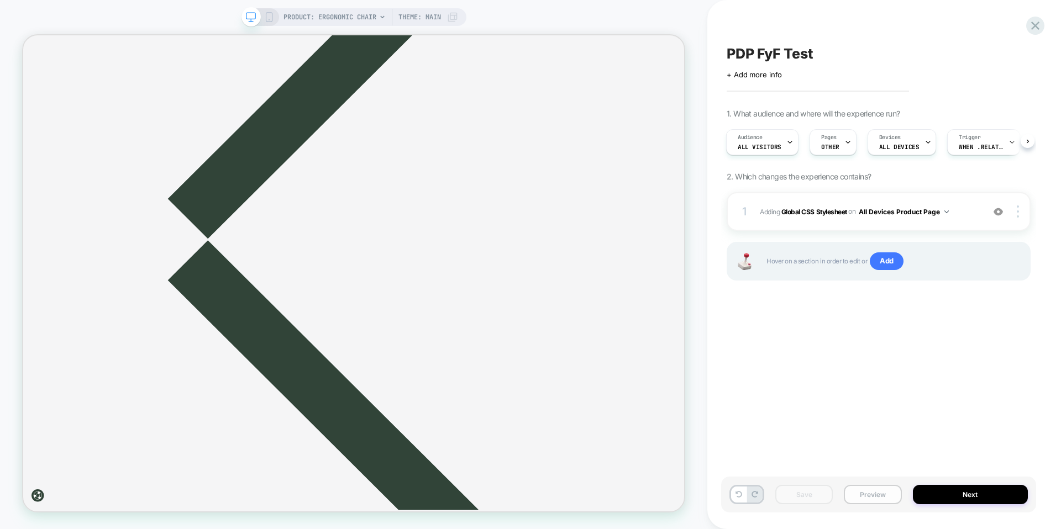
click at [880, 495] on button "Preview" at bounding box center [872, 494] width 57 height 19
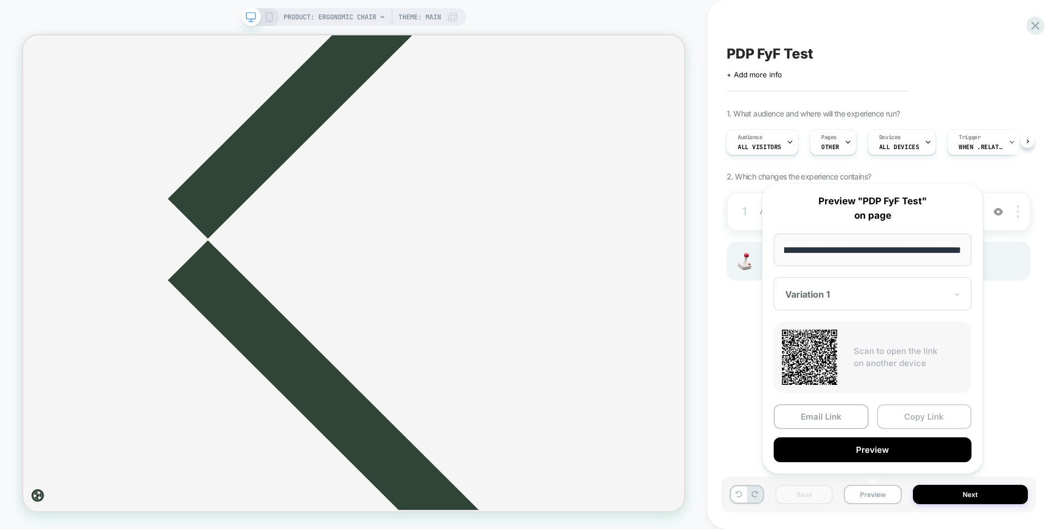
scroll to position [0, 0]
click at [915, 423] on button "Copy Link" at bounding box center [924, 417] width 95 height 25
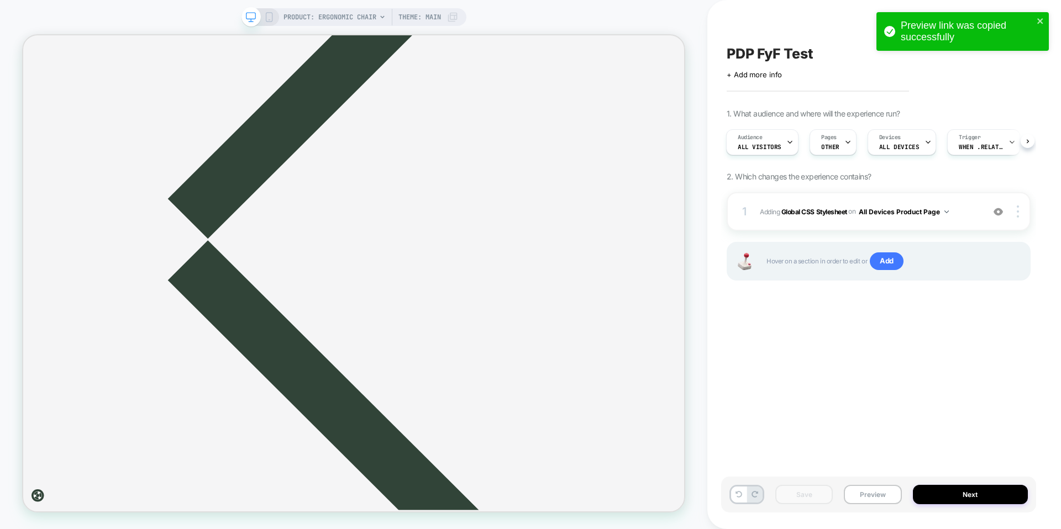
click at [799, 410] on div "PDP FyF Test Click to edit experience details + Add more info 1. What audience …" at bounding box center [878, 264] width 315 height 507
click at [876, 498] on button "Preview" at bounding box center [872, 494] width 57 height 19
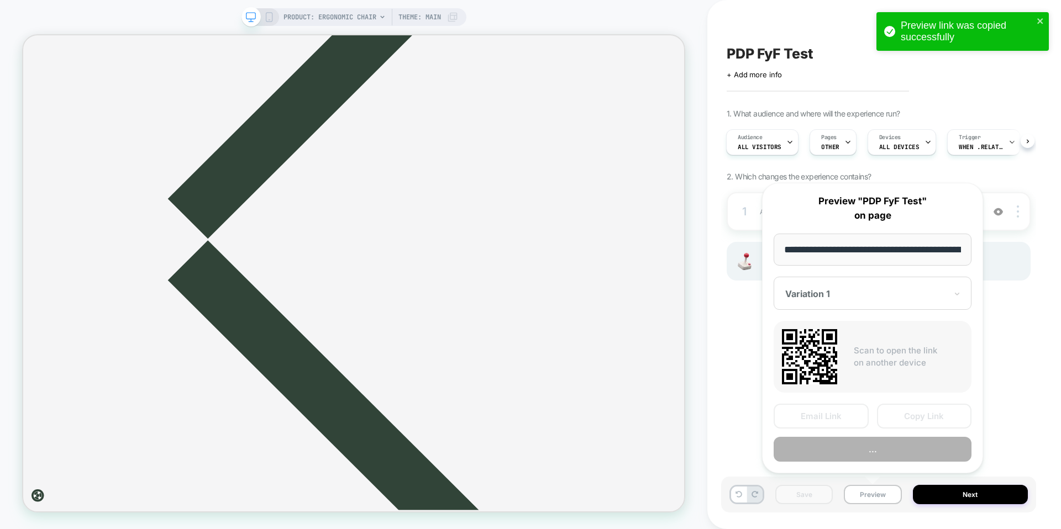
scroll to position [0, 172]
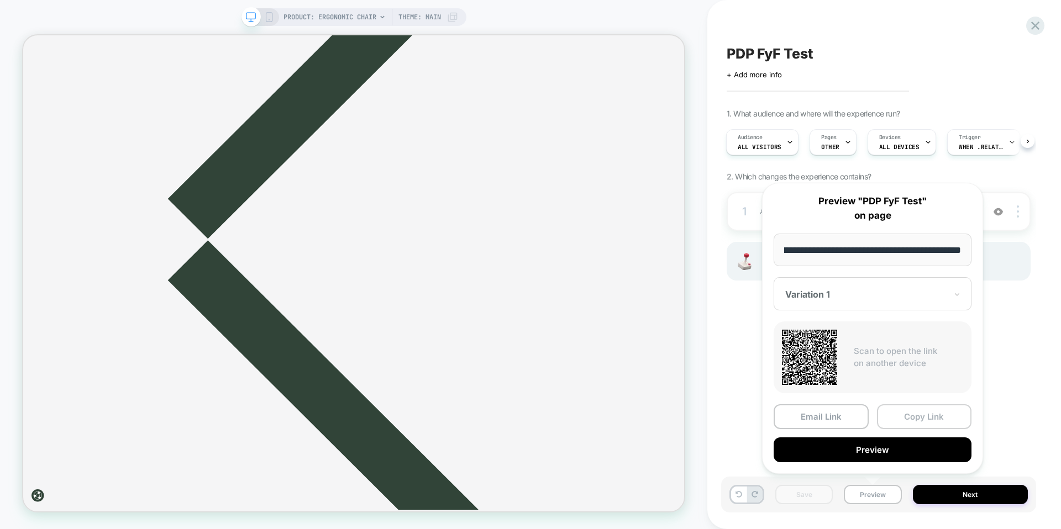
click at [912, 416] on button "Copy Link" at bounding box center [924, 417] width 95 height 25
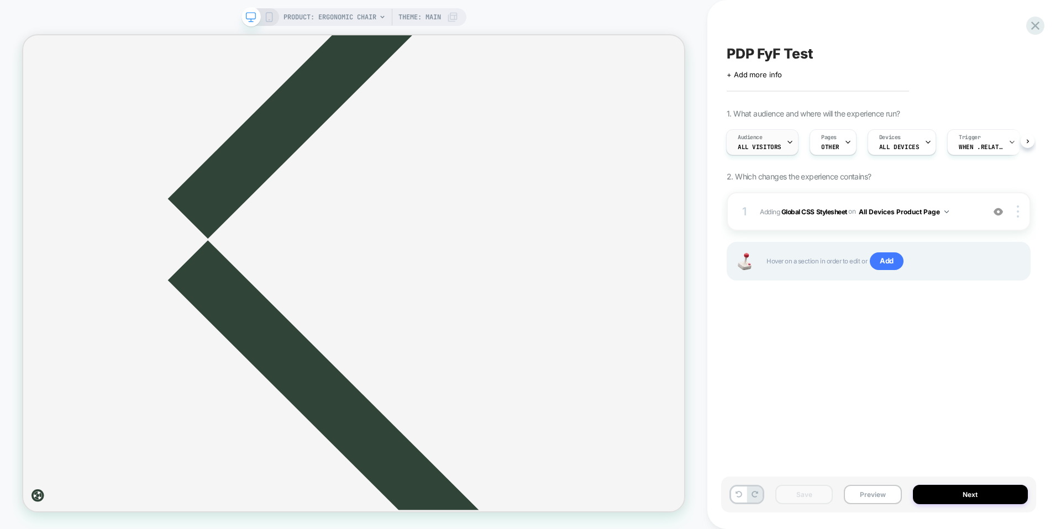
click at [786, 149] on div at bounding box center [789, 142] width 7 height 25
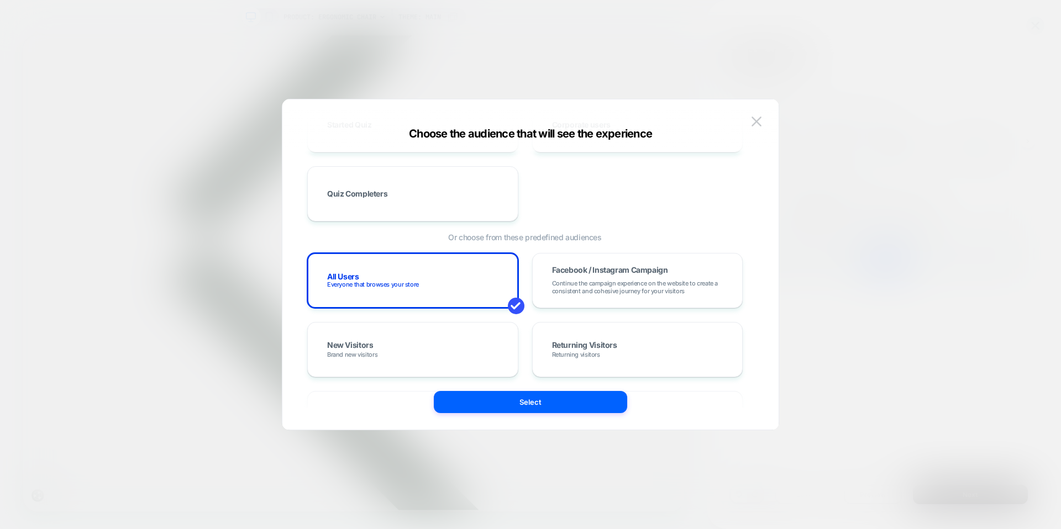
scroll to position [145, 0]
click at [755, 123] on img at bounding box center [757, 121] width 10 height 9
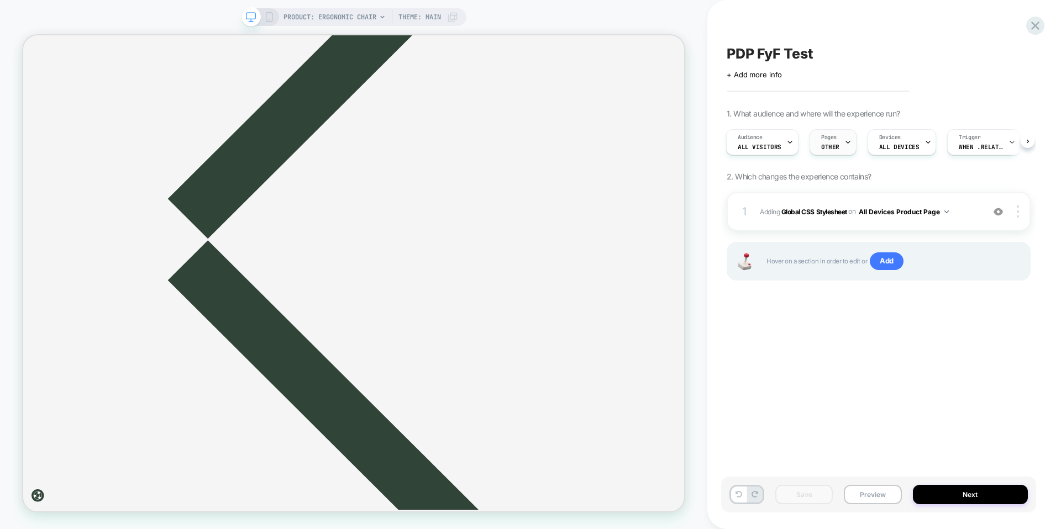
click at [844, 146] on div at bounding box center [847, 142] width 7 height 25
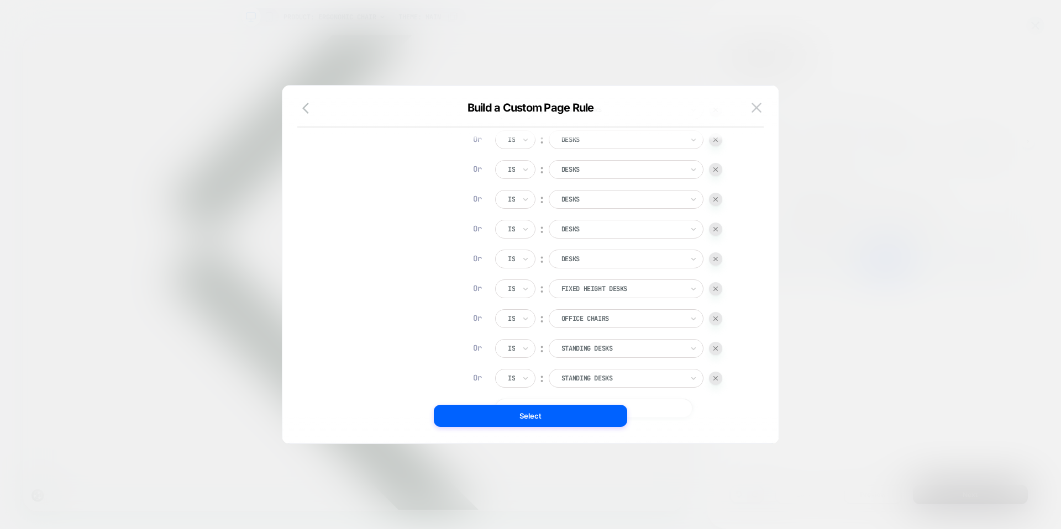
scroll to position [433, 0]
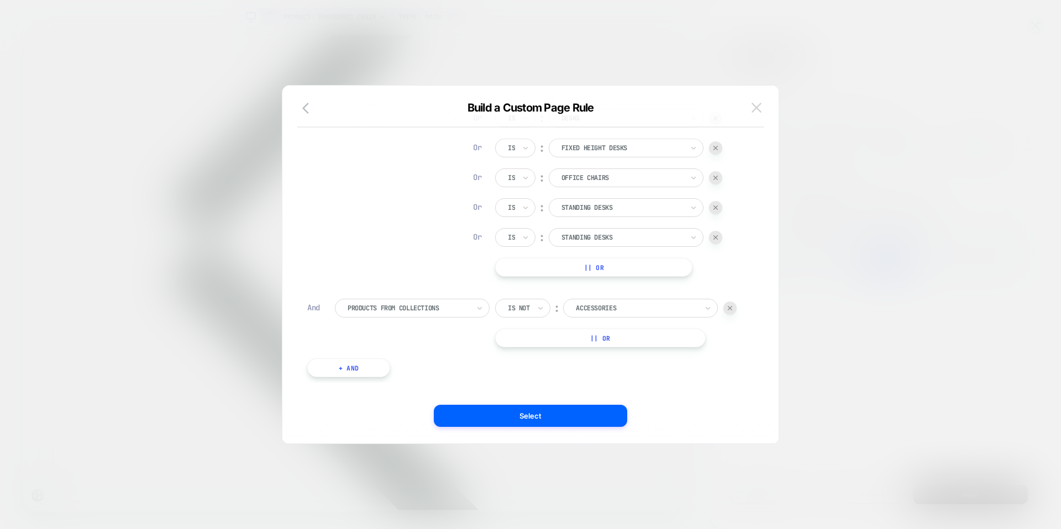
click at [755, 107] on img at bounding box center [757, 107] width 10 height 9
